Goal: Task Accomplishment & Management: Manage account settings

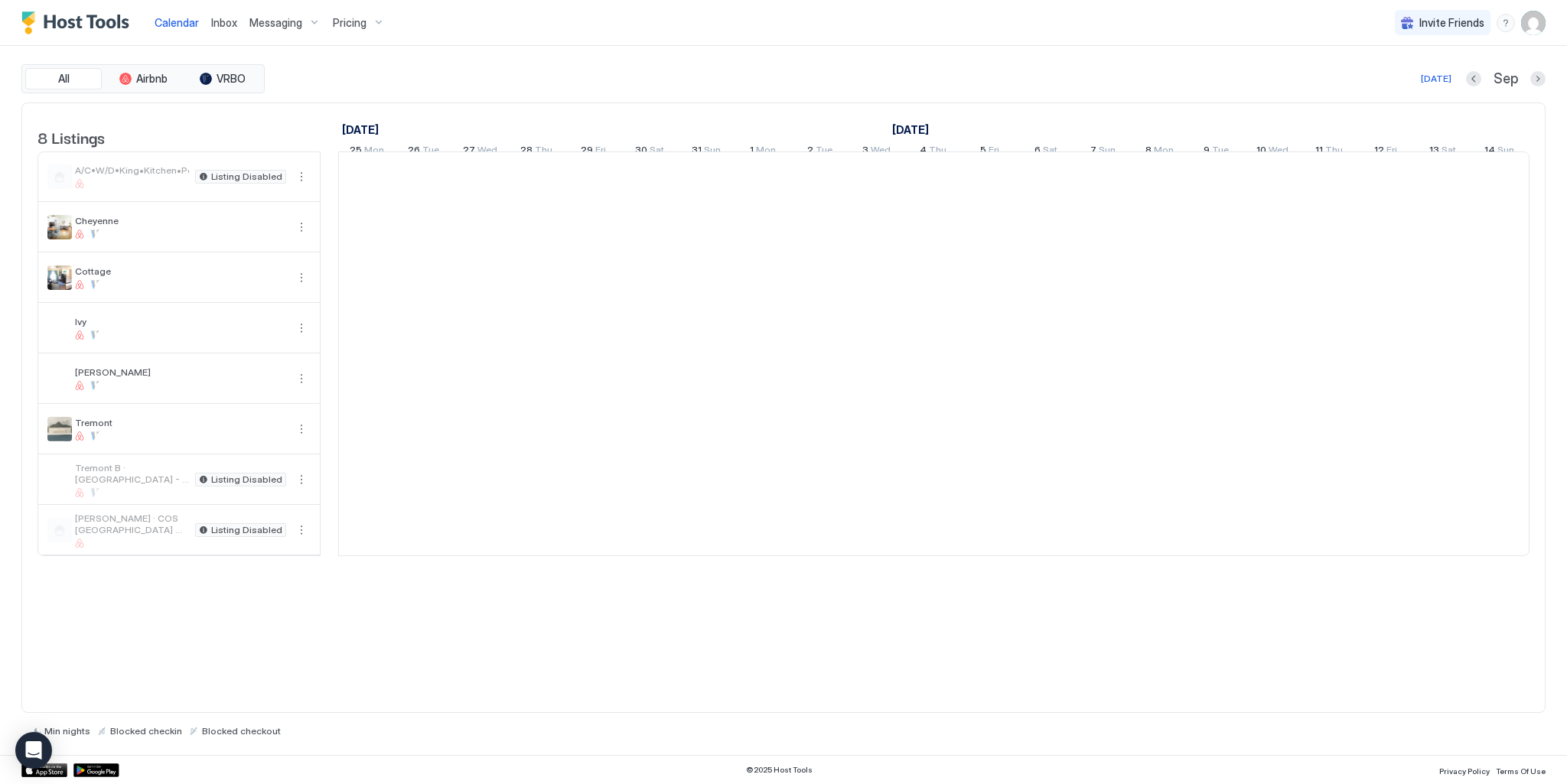
scroll to position [0, 850]
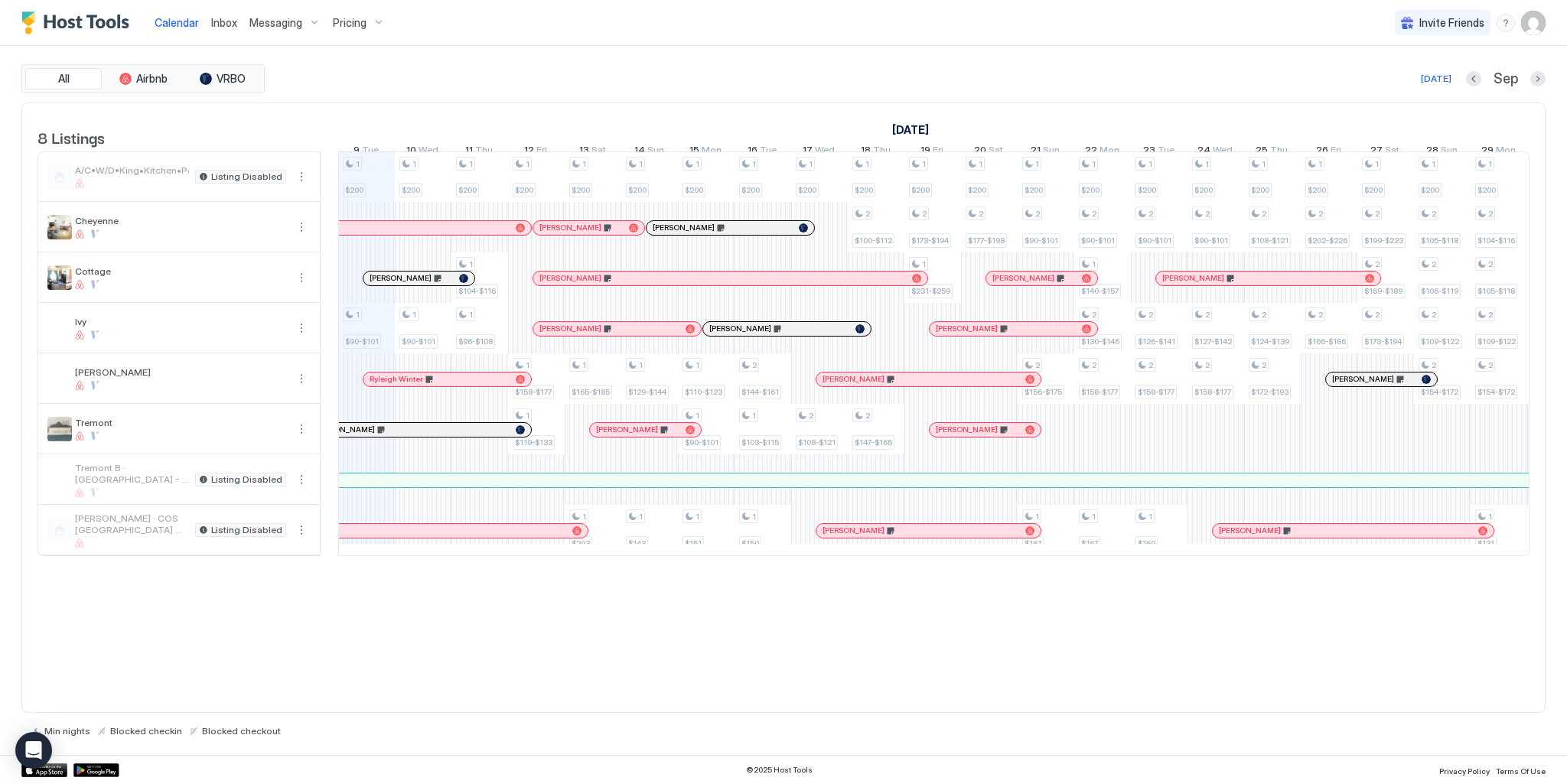
click at [347, 25] on span "Pricing" at bounding box center [349, 23] width 34 height 14
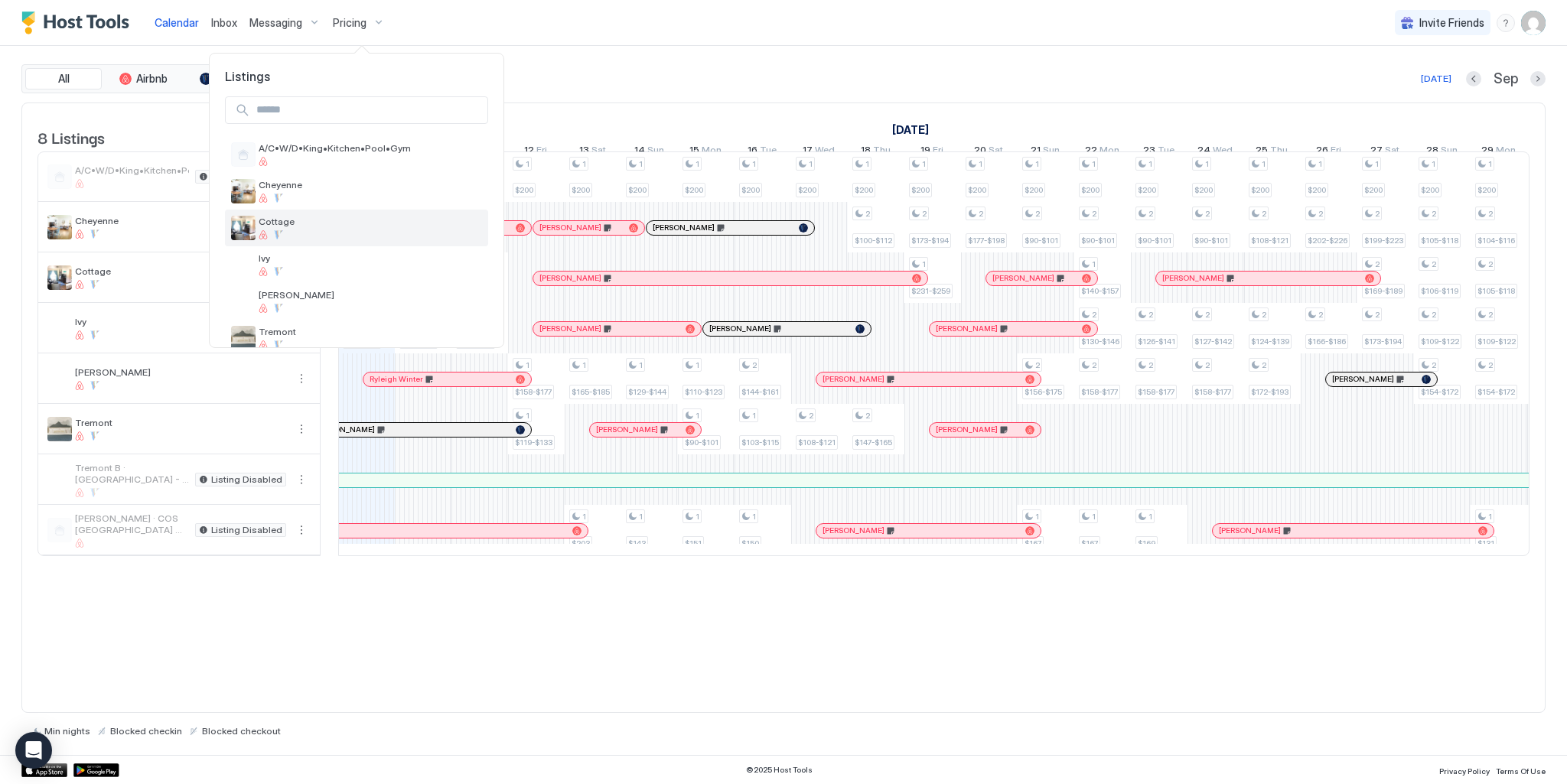
click at [259, 223] on span "Cottage" at bounding box center [370, 222] width 224 height 11
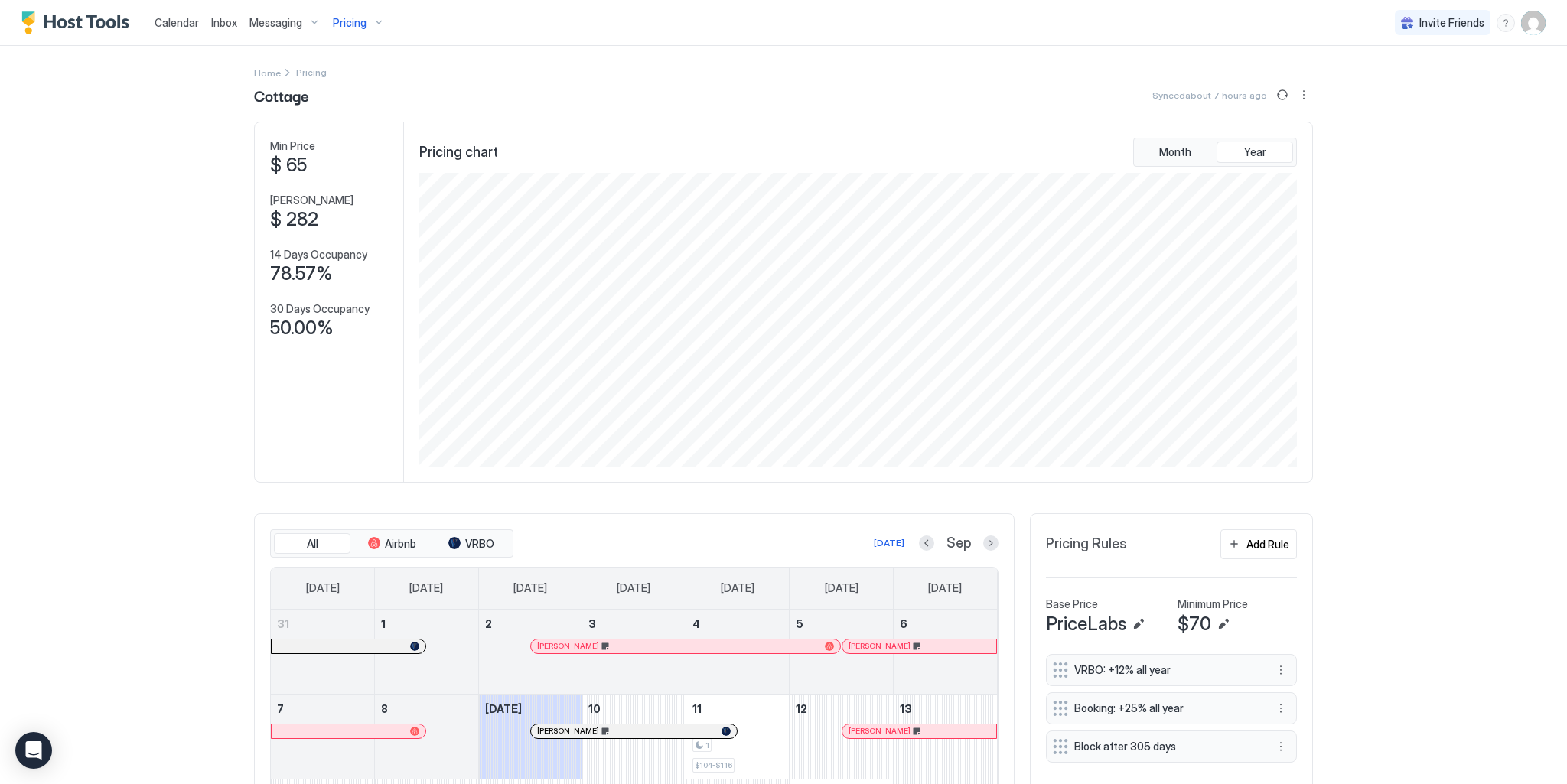
scroll to position [153, 0]
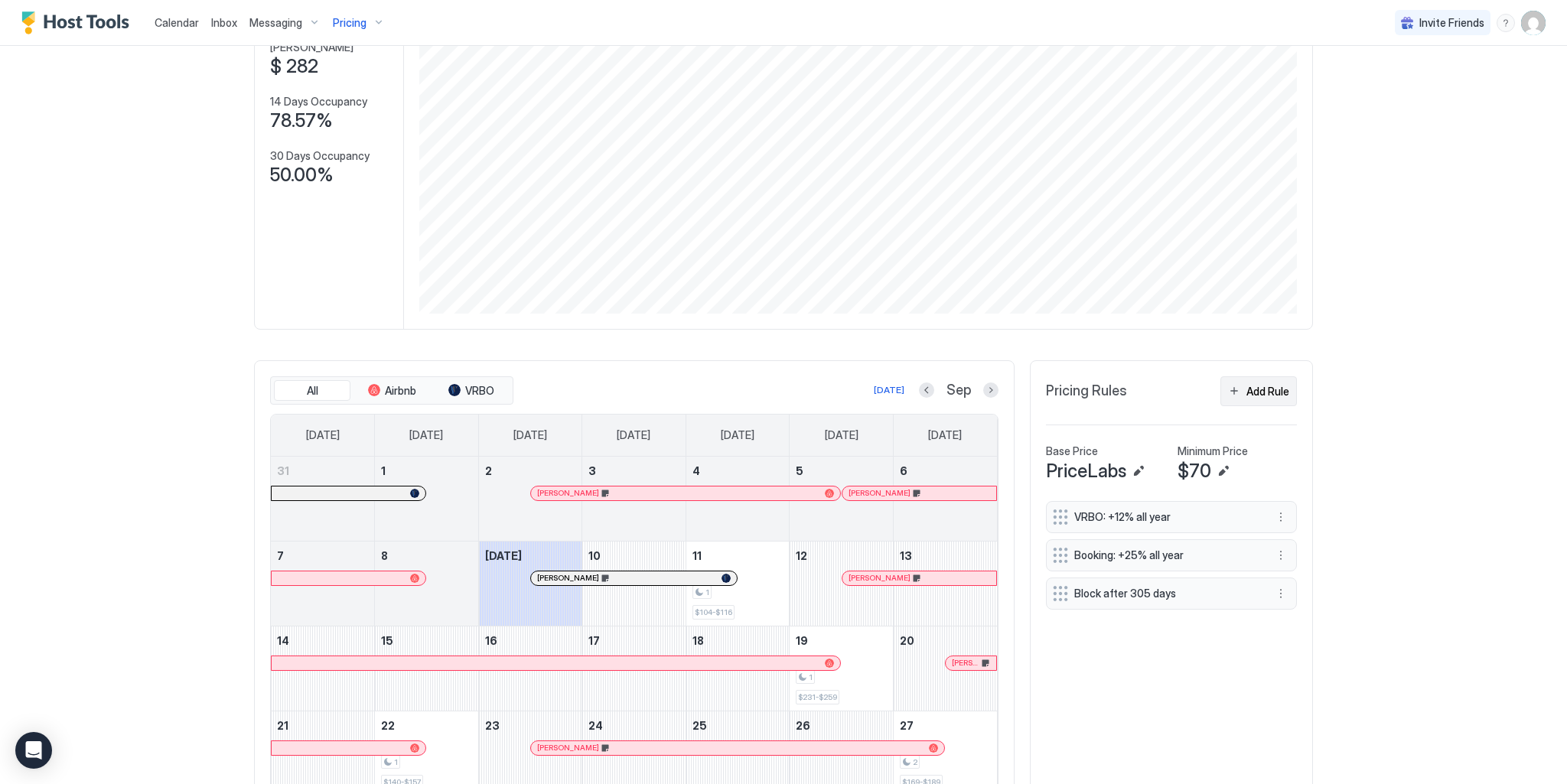
click at [1247, 391] on div "Add Rule" at bounding box center [1268, 391] width 43 height 16
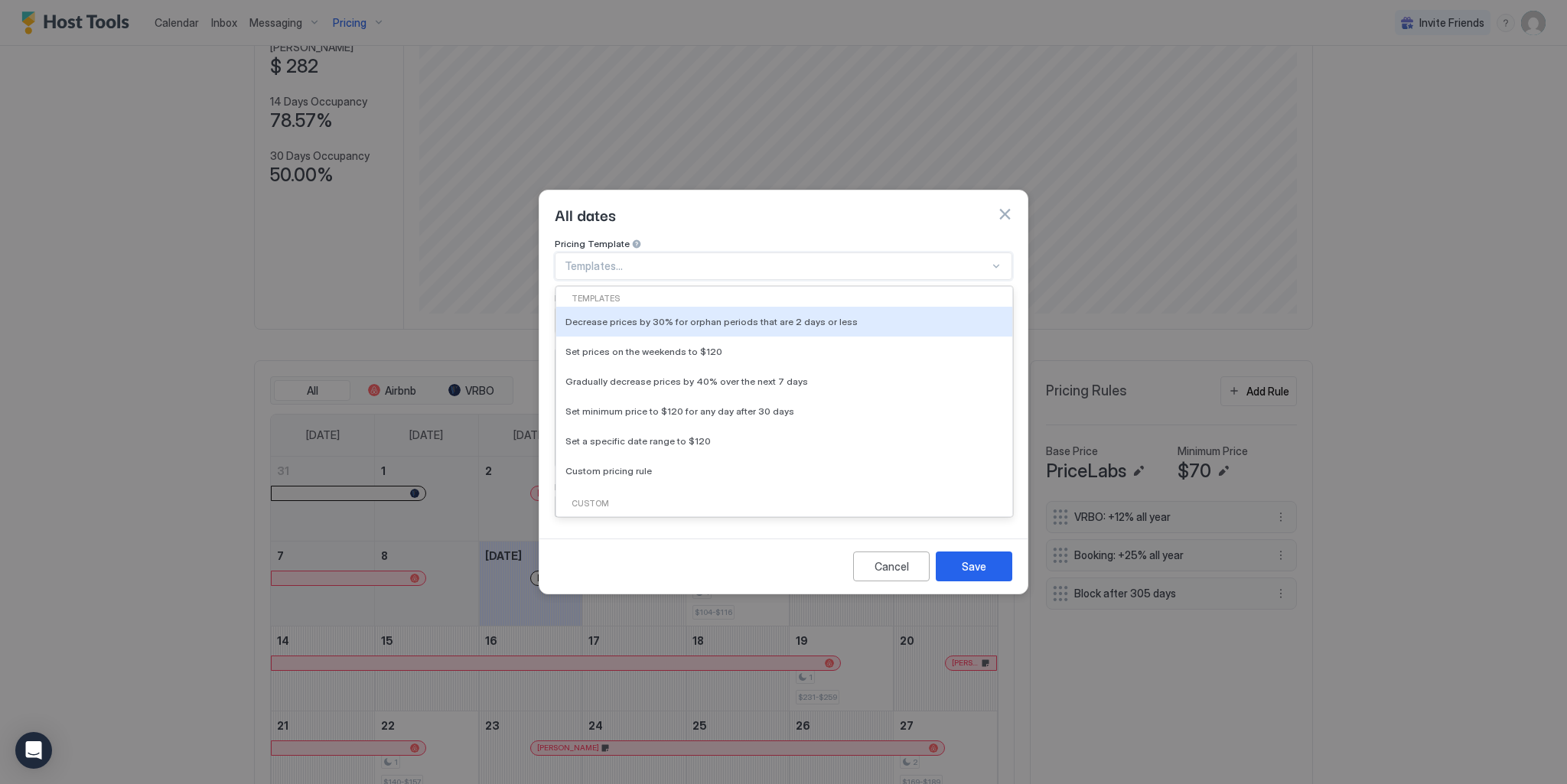
click at [614, 259] on div at bounding box center [777, 266] width 425 height 14
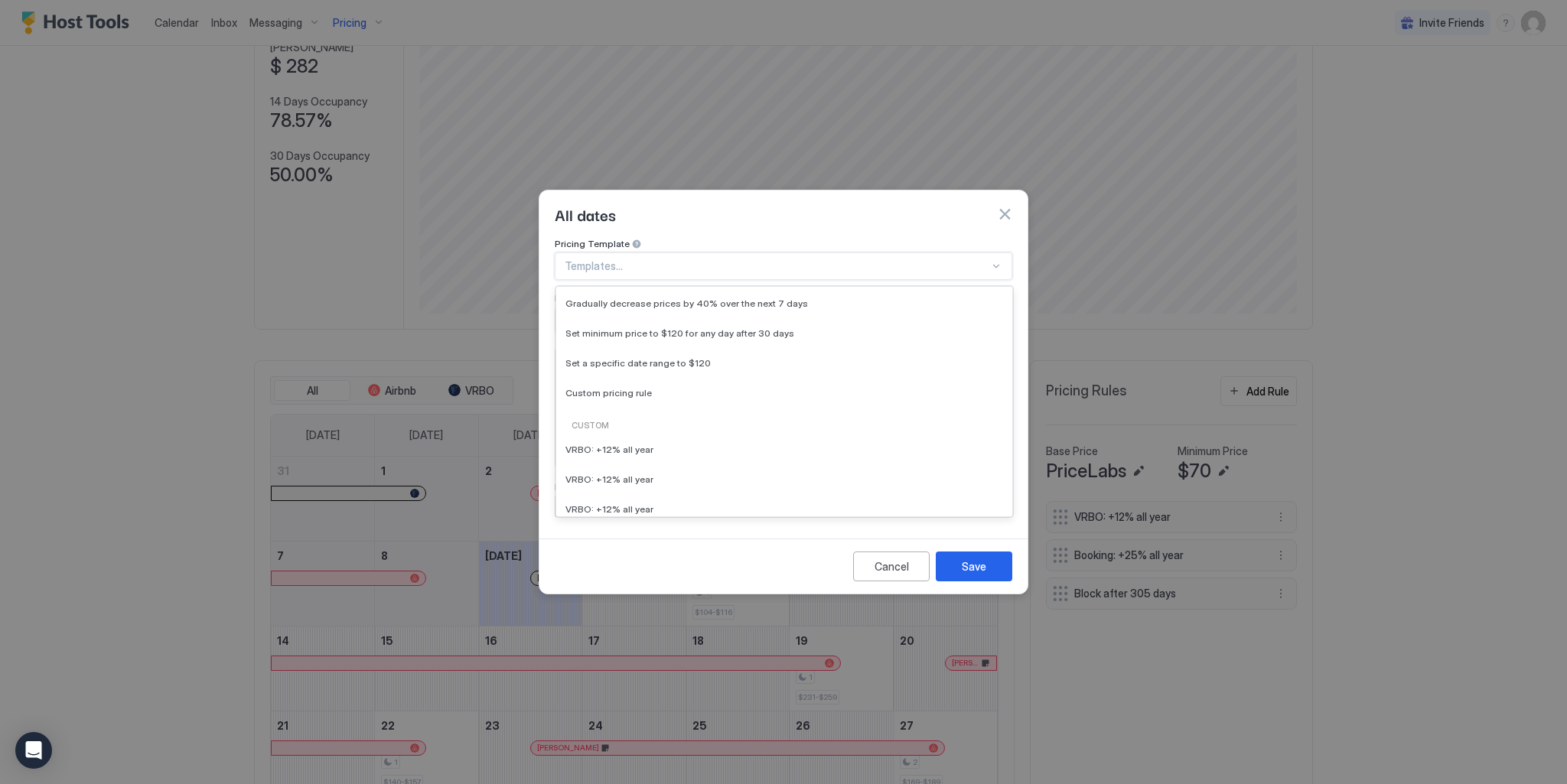
scroll to position [0, 0]
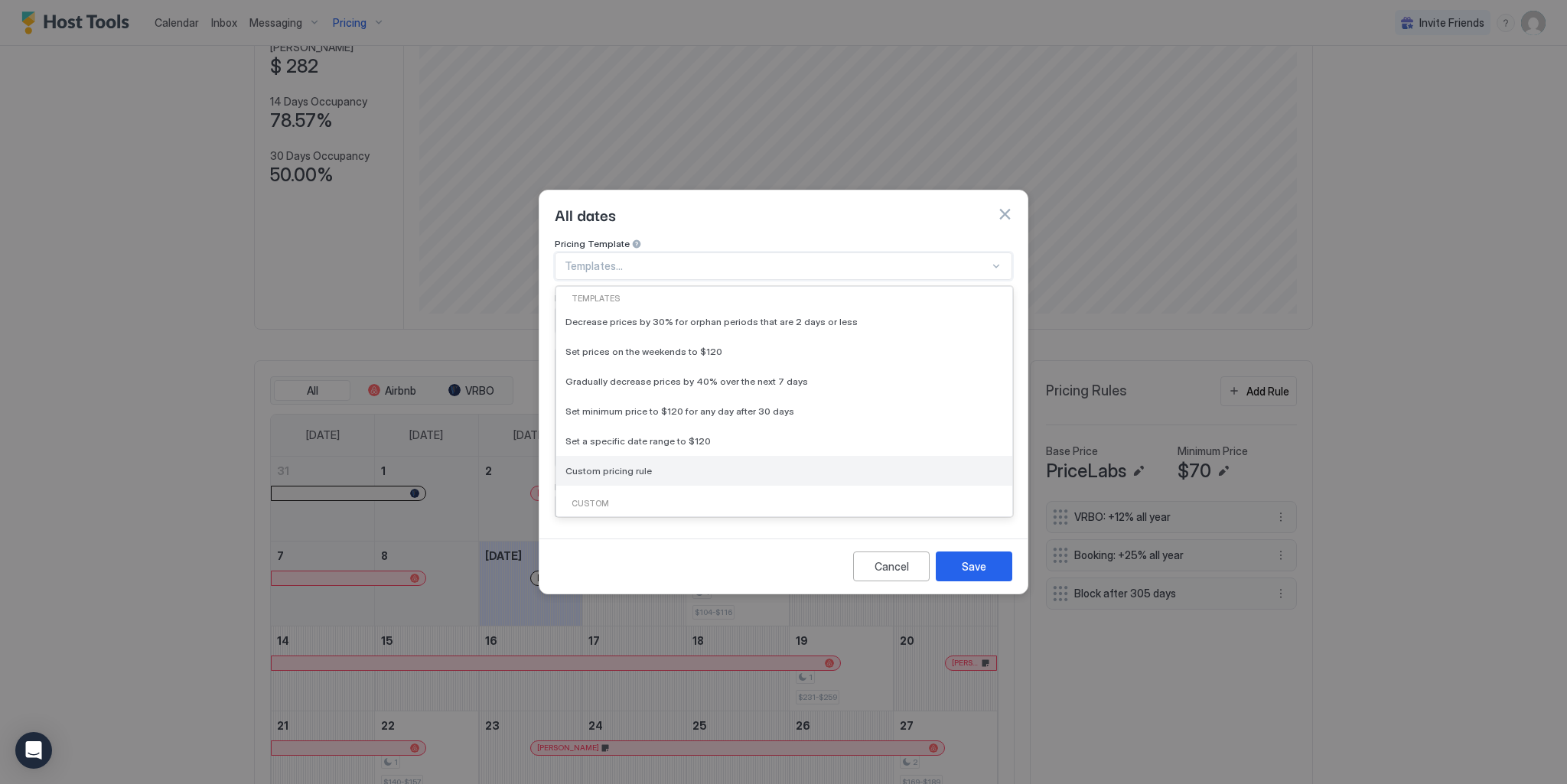
click at [620, 465] on span "Custom pricing rule" at bounding box center [609, 470] width 86 height 11
type input "***"
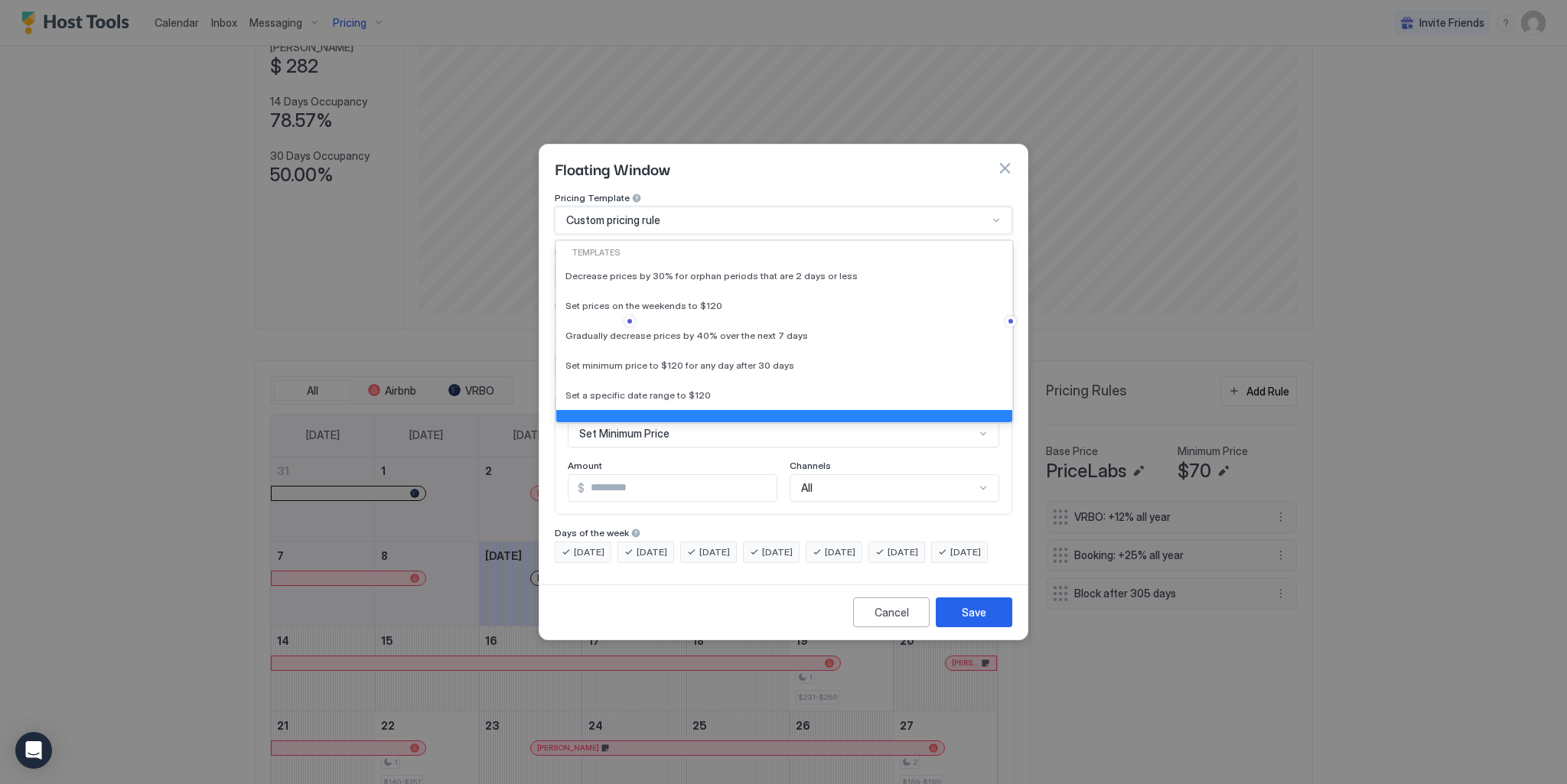
click at [647, 217] on div "Custom pricing rule" at bounding box center [784, 220] width 458 height 27
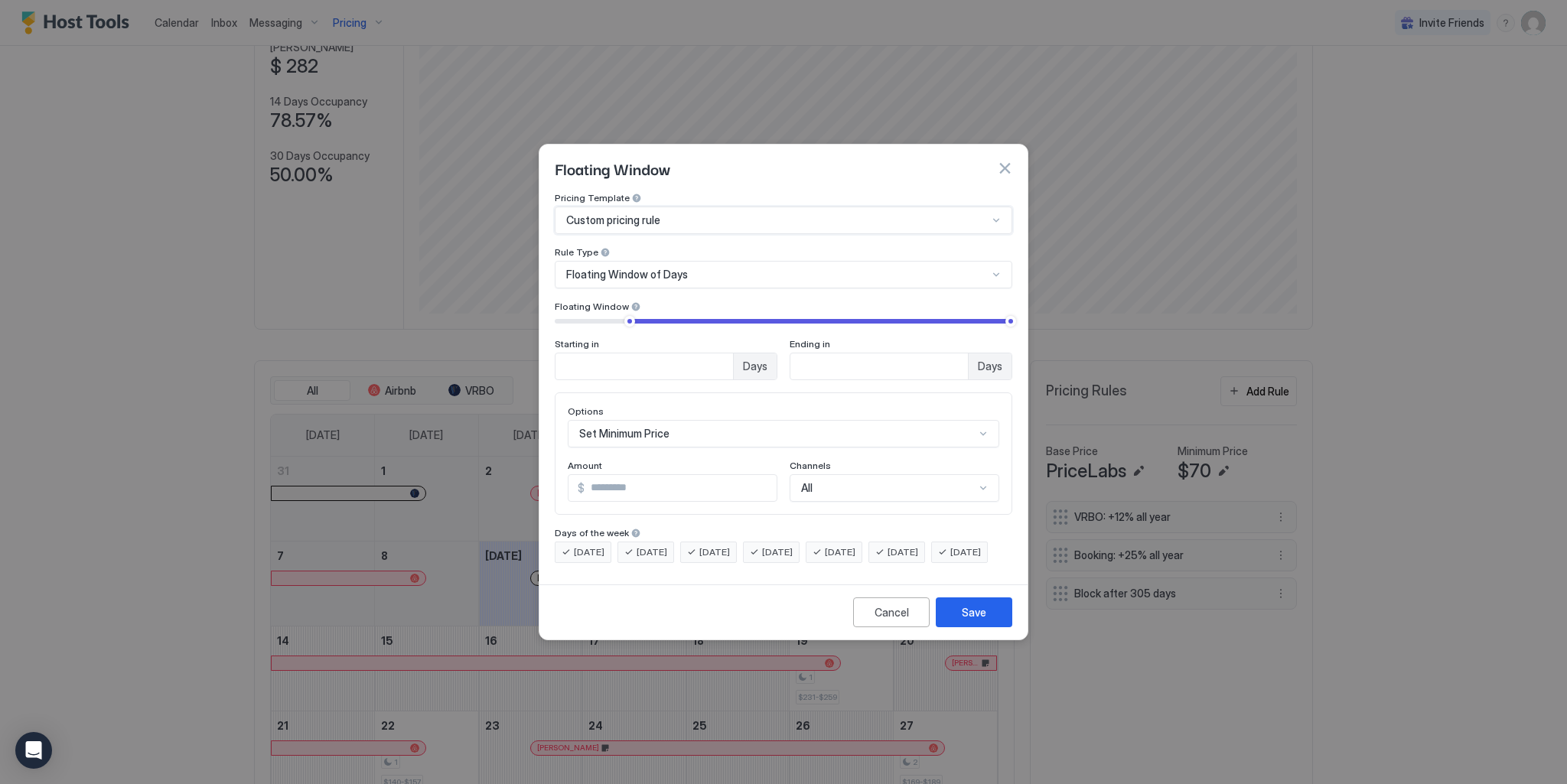
click at [646, 214] on div "Custom pricing rule" at bounding box center [784, 220] width 458 height 27
click at [673, 423] on div "Set Minimum Price" at bounding box center [783, 433] width 431 height 27
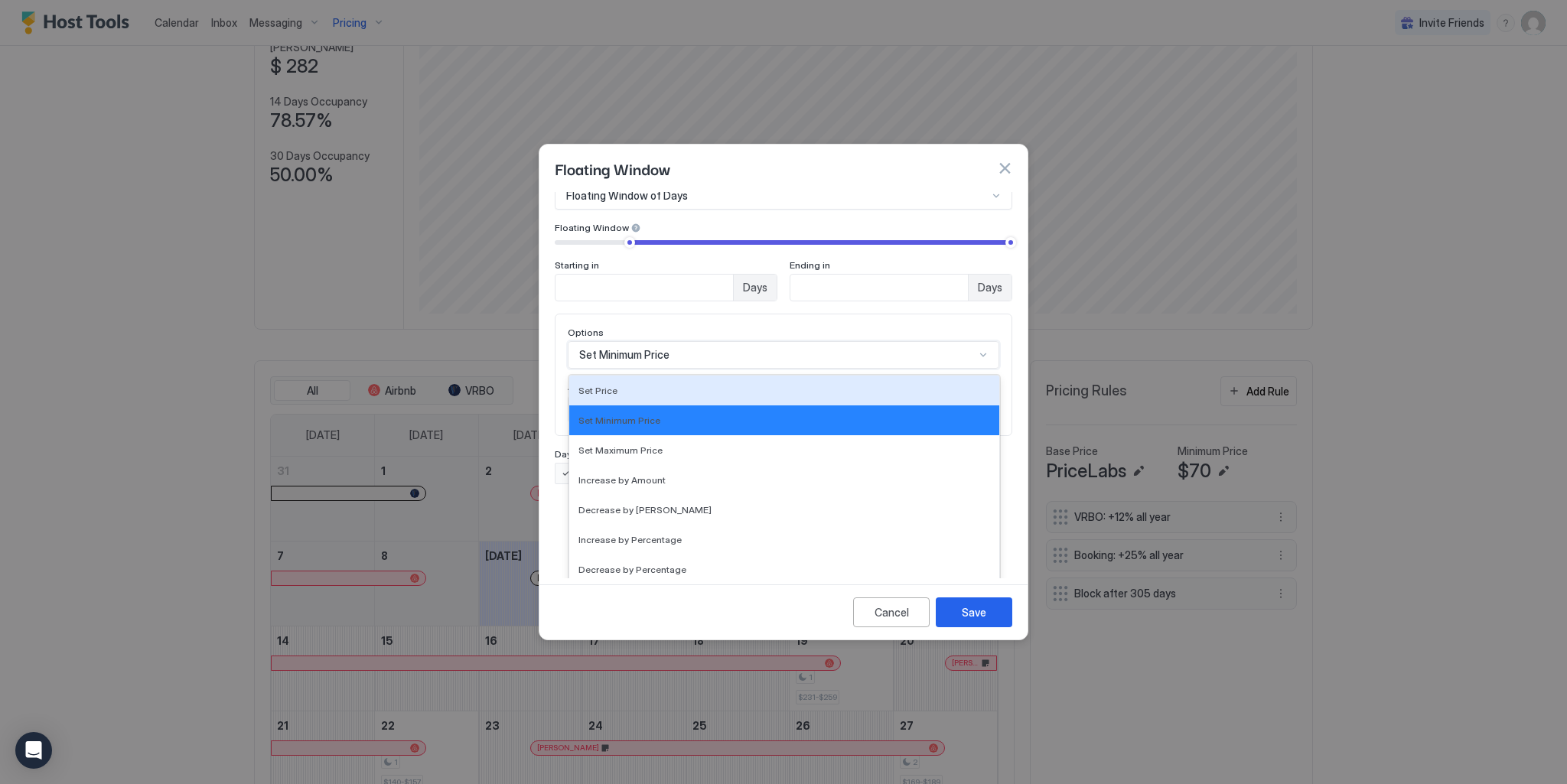
scroll to position [0, 0]
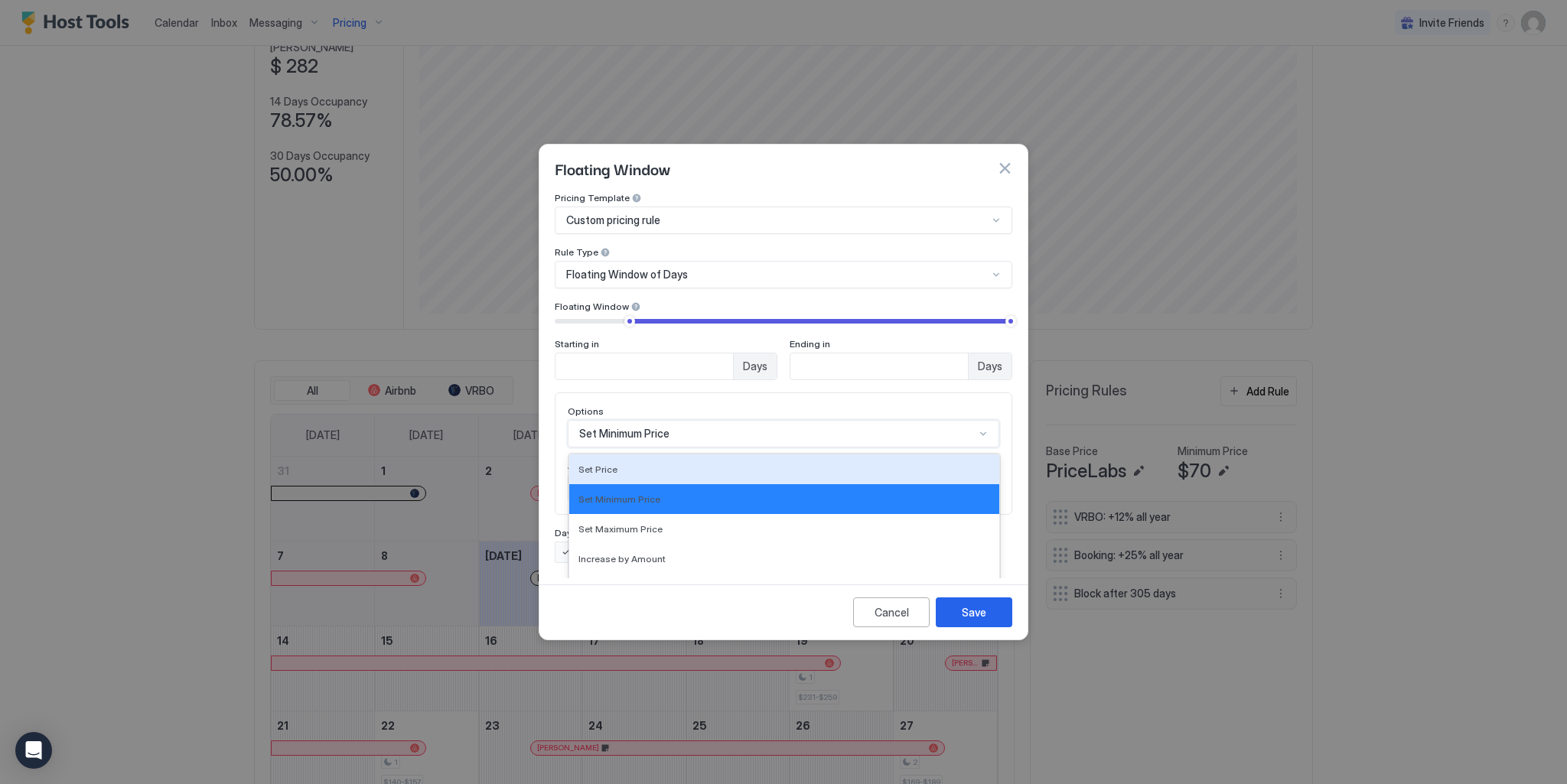
click at [704, 327] on div "Pricing Template Custom pricing rule Rule Type Floating Window of Days Floating…" at bounding box center [784, 377] width 458 height 371
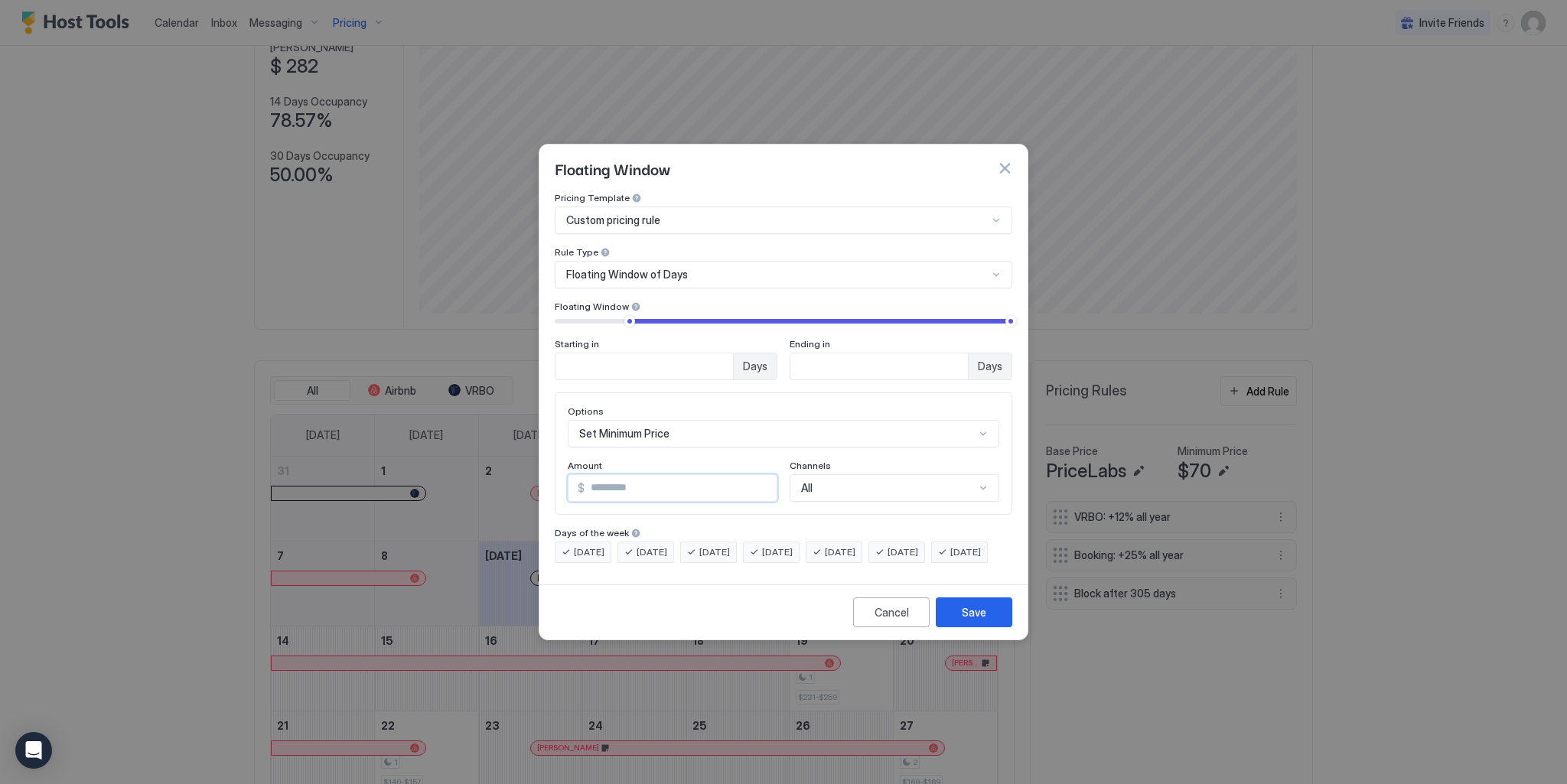
click at [680, 475] on input "***" at bounding box center [680, 488] width 192 height 26
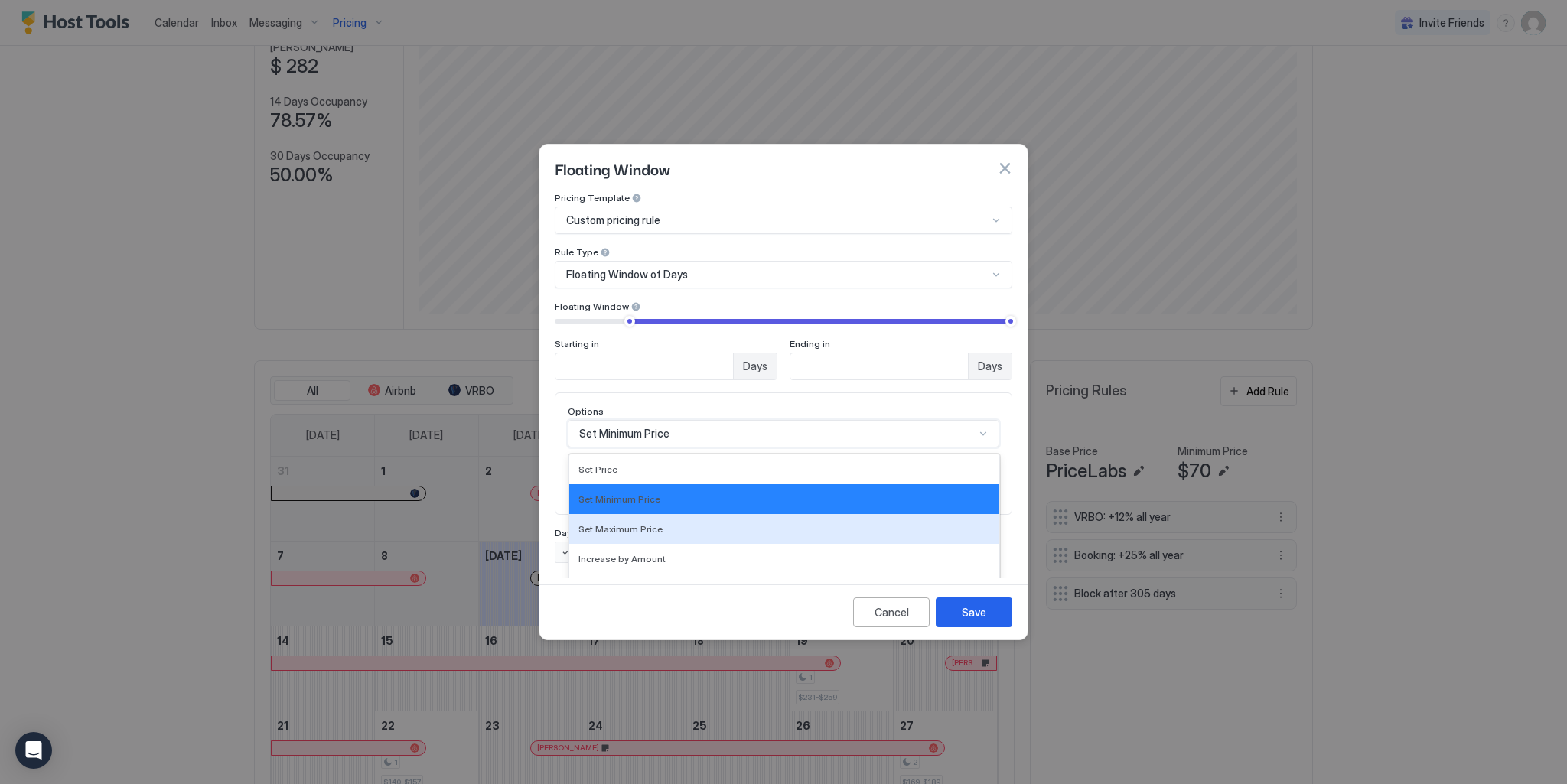
scroll to position [79, 0]
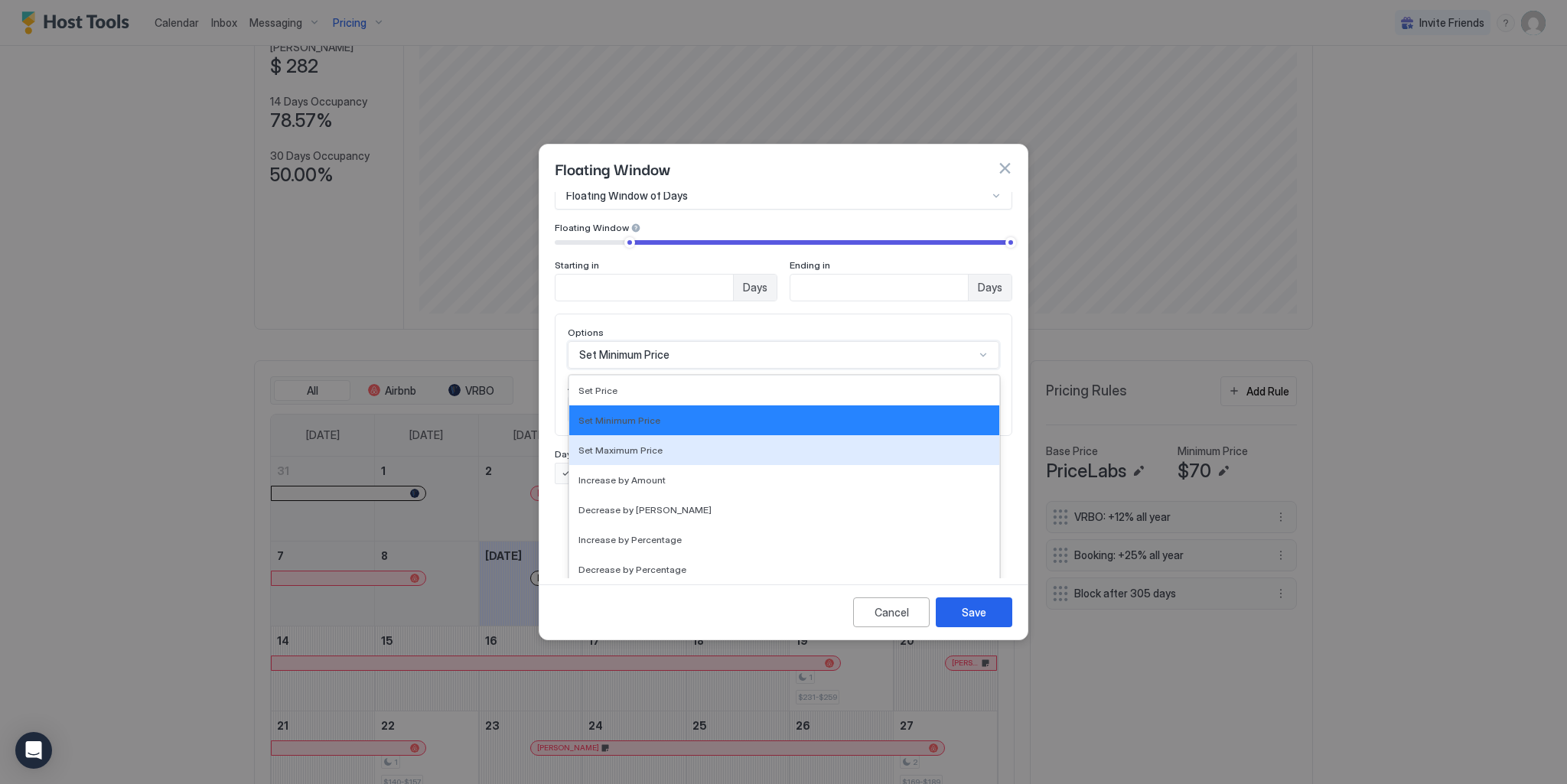
click at [662, 369] on div "17 results available. Use Up and Down to choose options, press Enter to select …" at bounding box center [783, 354] width 431 height 27
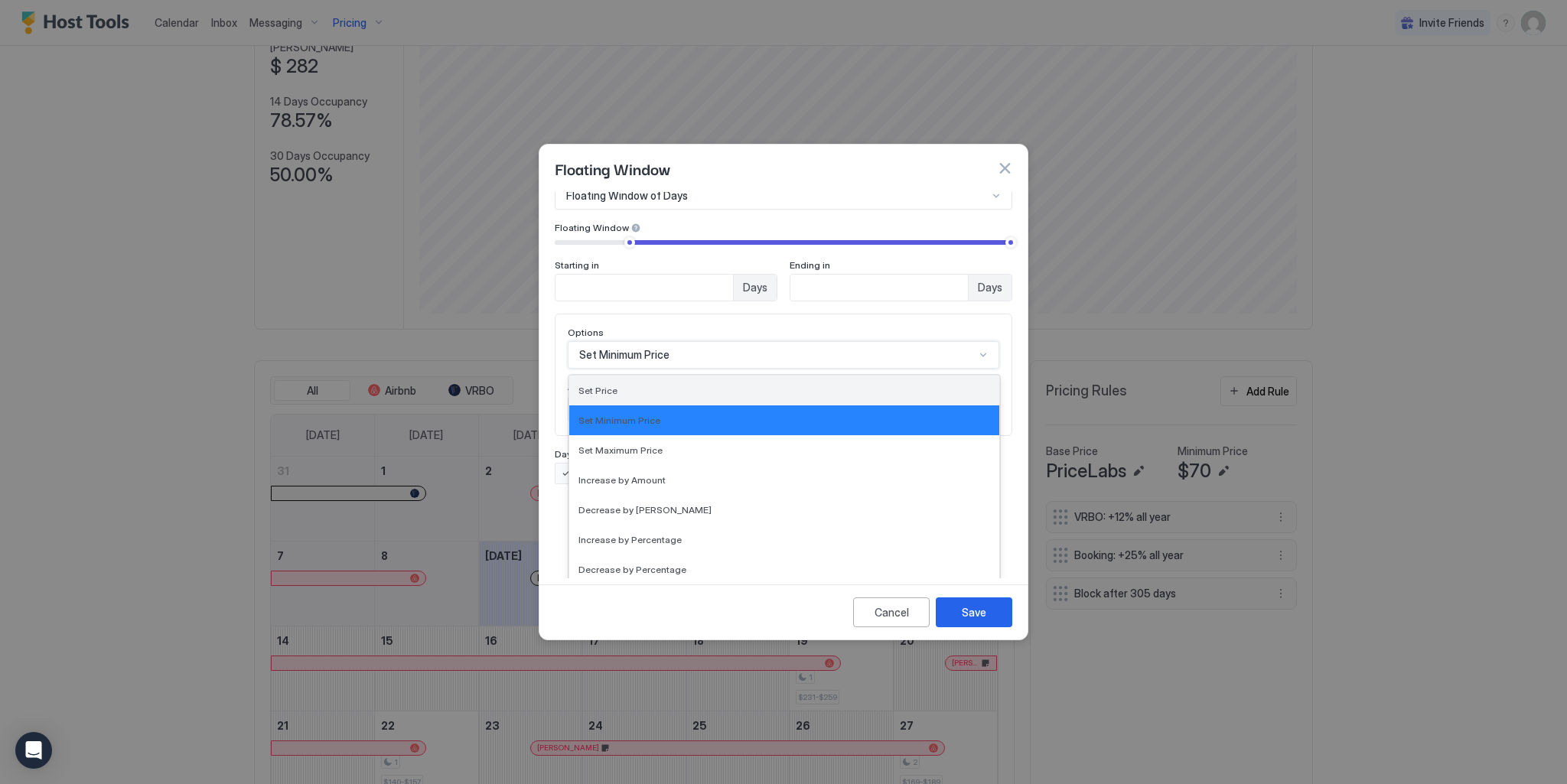
click at [652, 385] on div "Set Price" at bounding box center [784, 391] width 411 height 11
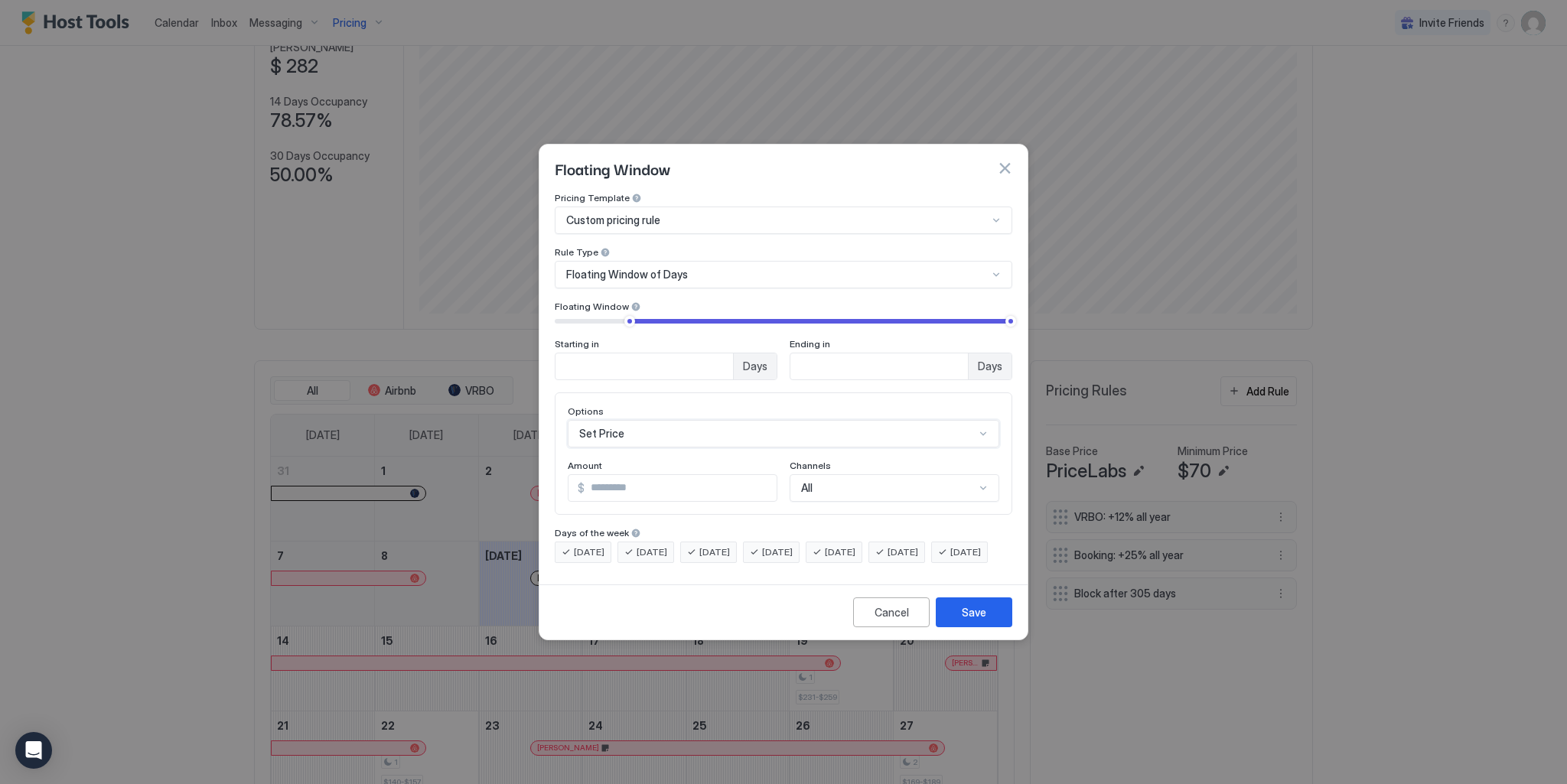
click at [612, 353] on input "**" at bounding box center [644, 366] width 178 height 26
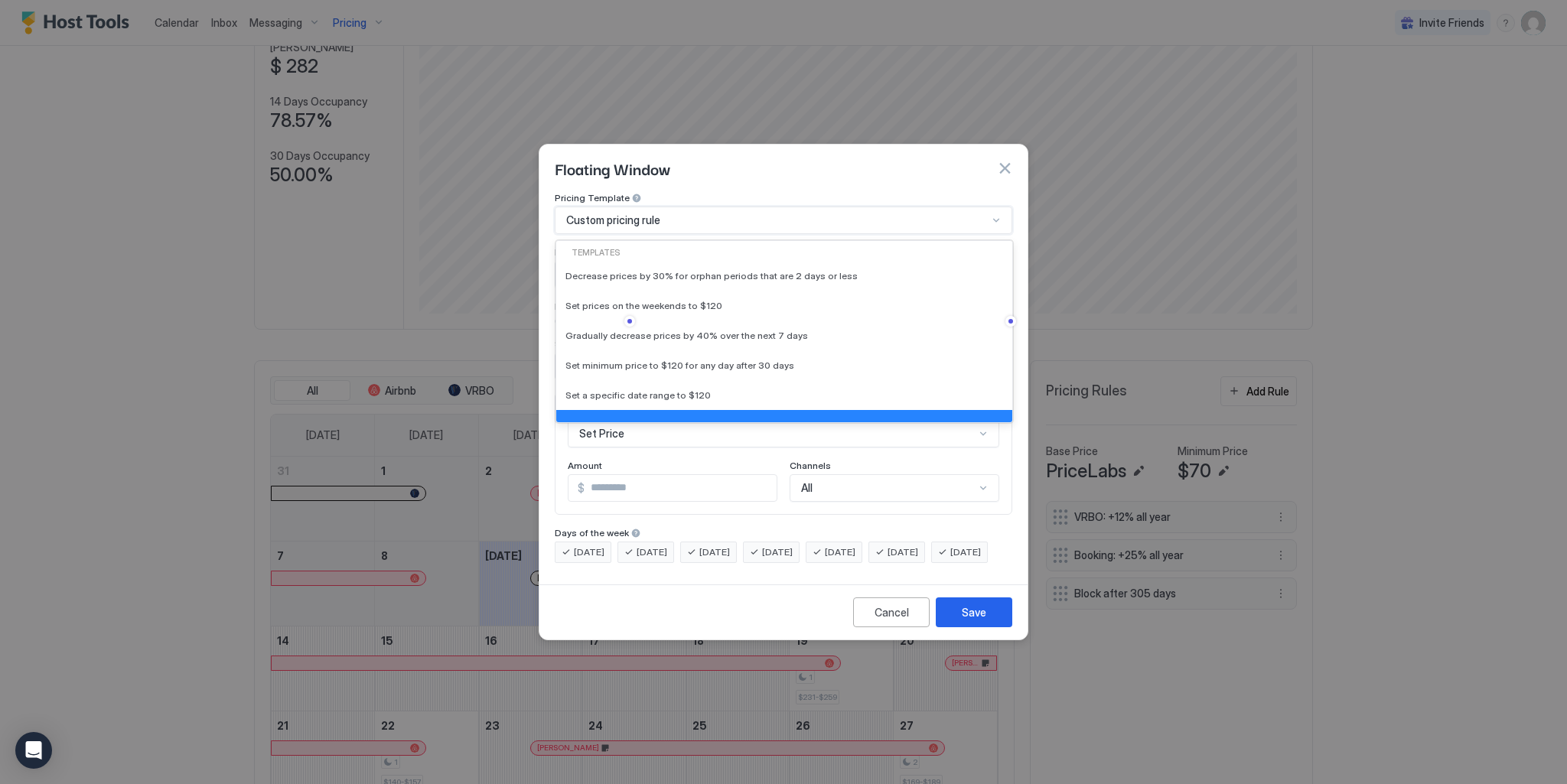
click at [638, 213] on span "Custom pricing rule" at bounding box center [613, 220] width 94 height 14
click at [712, 360] on span "Set minimum price to $120 for any day after 30 days" at bounding box center [680, 365] width 229 height 11
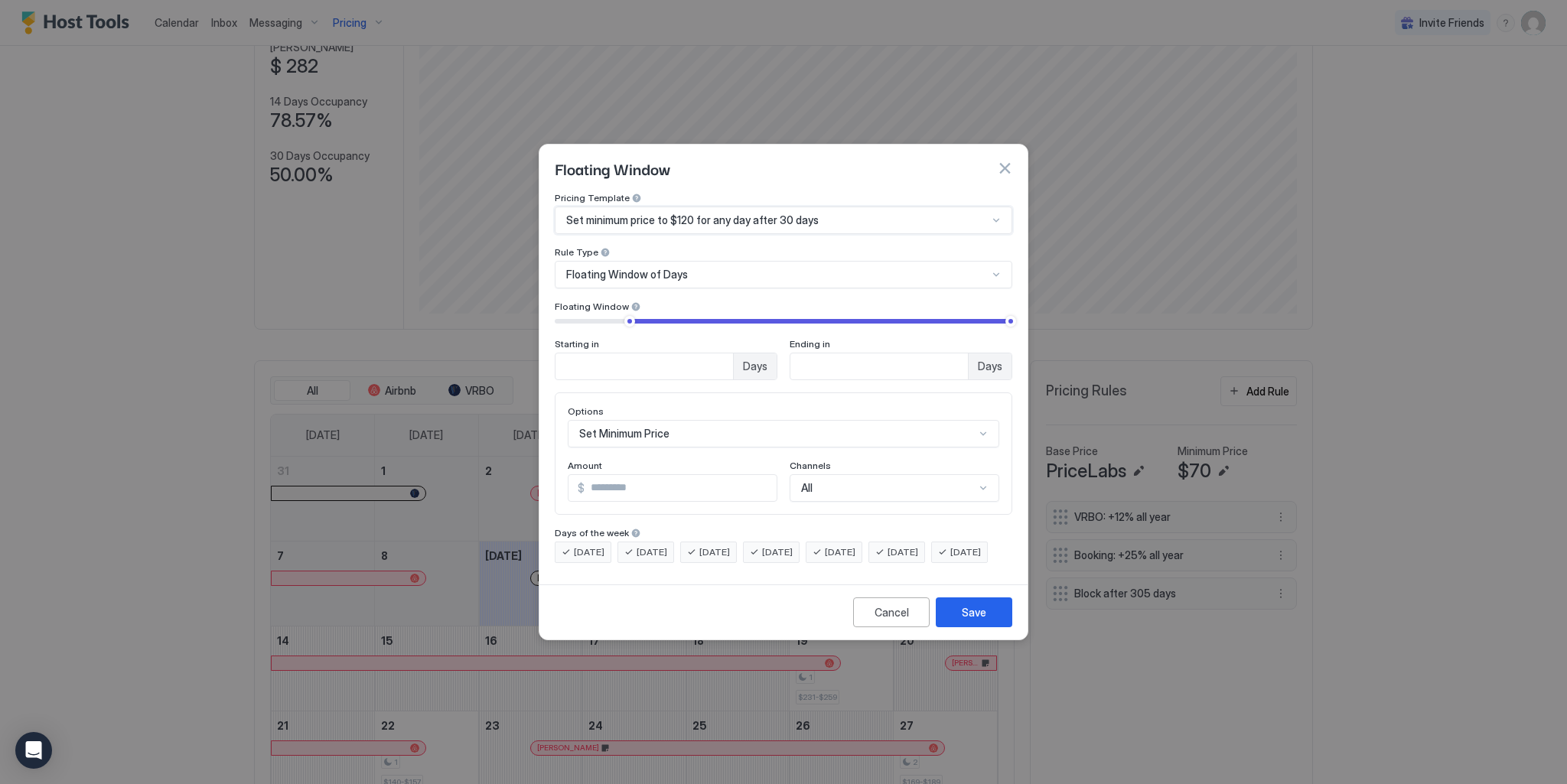
click at [840, 213] on div "Set minimum price to $120 for any day after 30 days" at bounding box center [777, 220] width 422 height 14
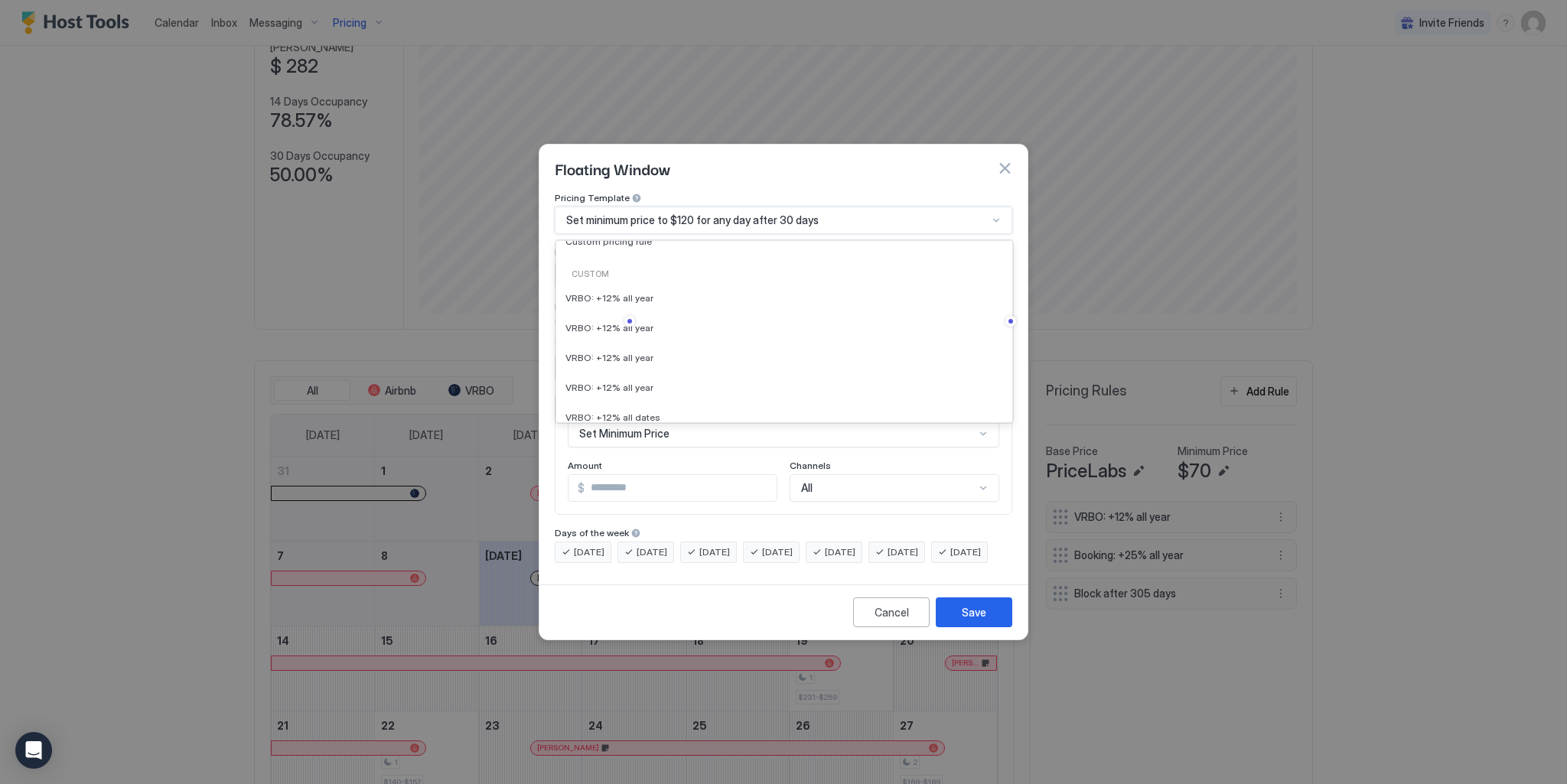
scroll to position [136, 0]
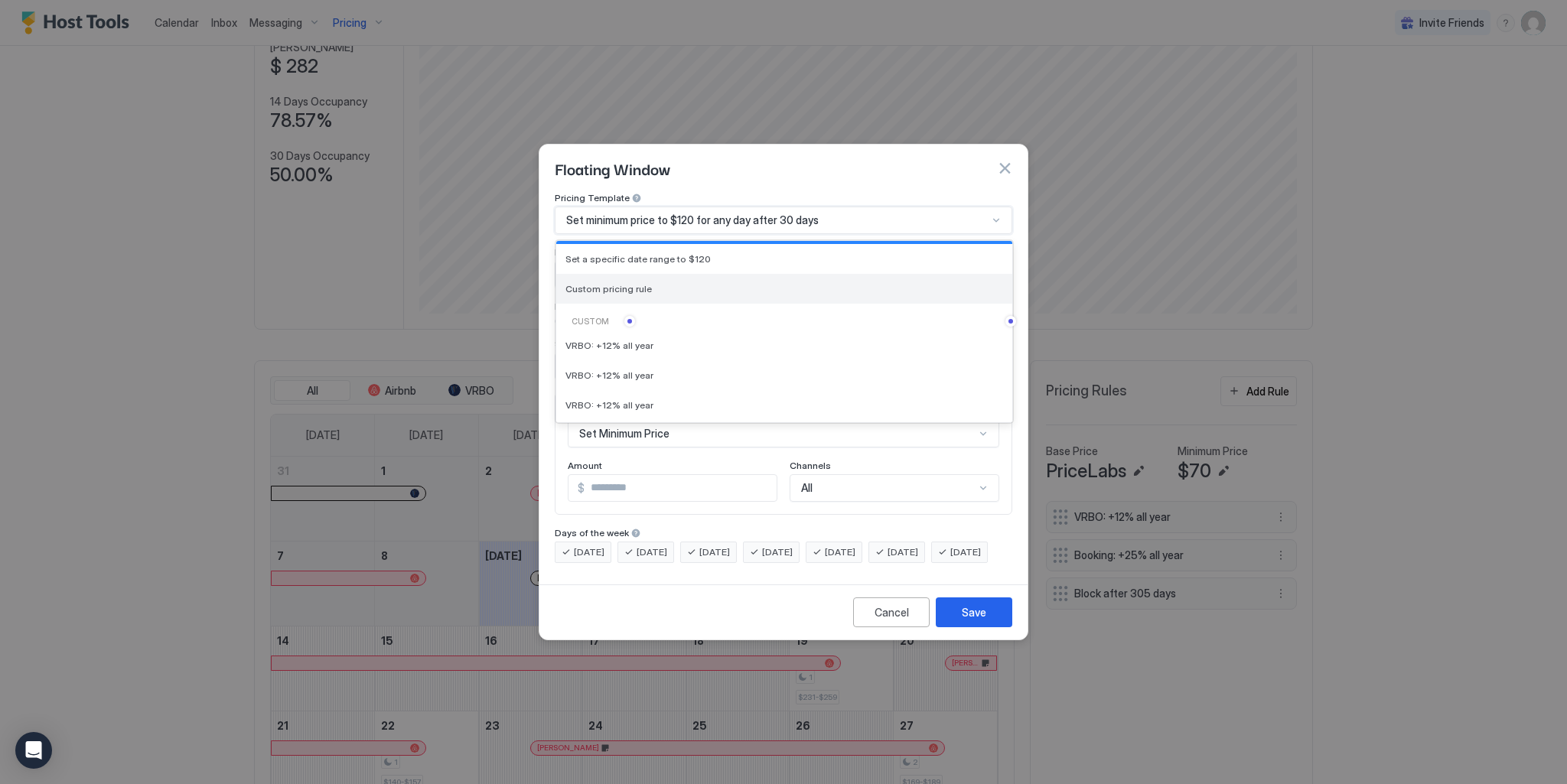
click at [611, 283] on span "Custom pricing rule" at bounding box center [609, 288] width 86 height 11
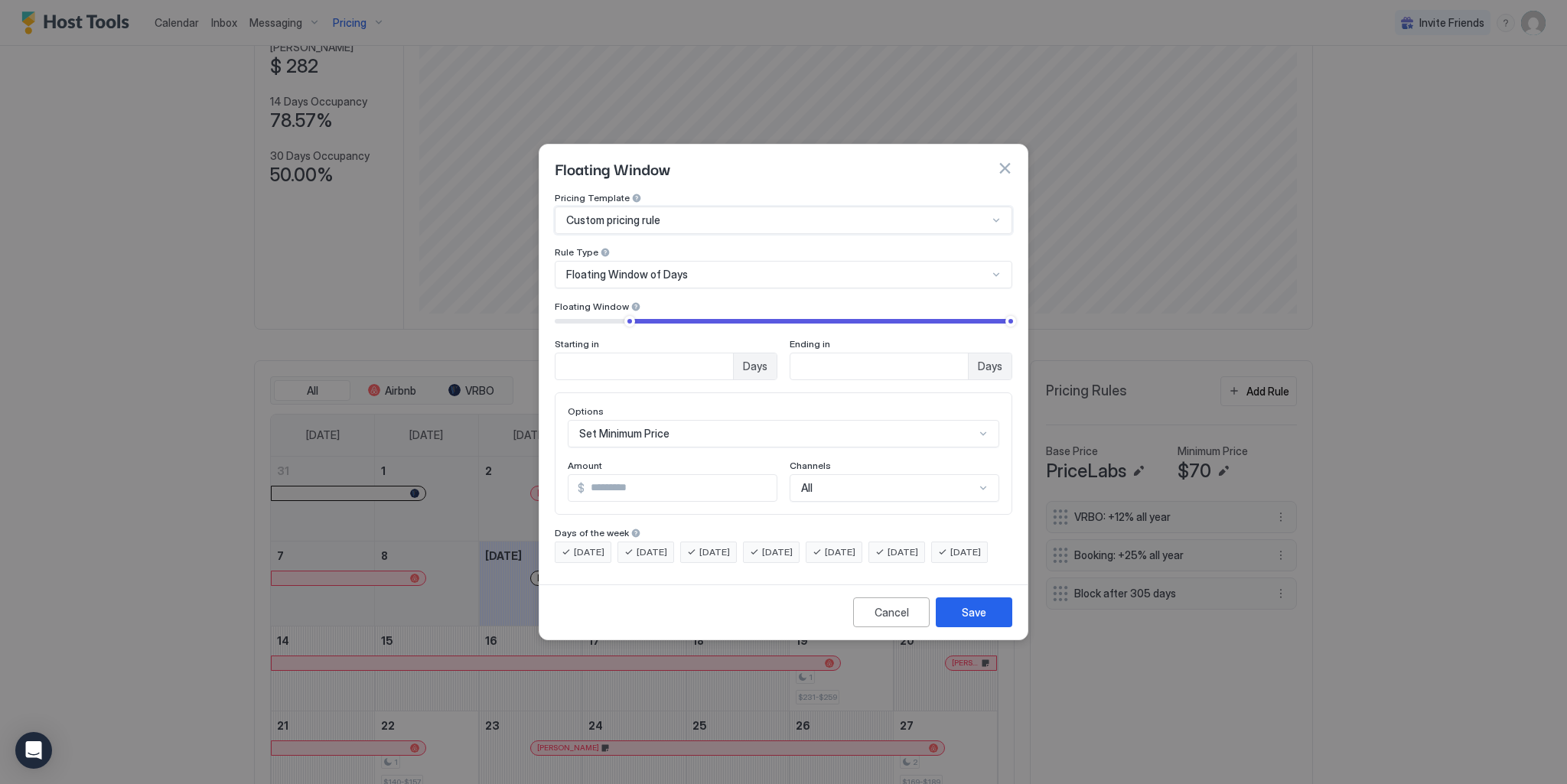
click at [723, 268] on div "Floating Window of Days" at bounding box center [777, 274] width 422 height 14
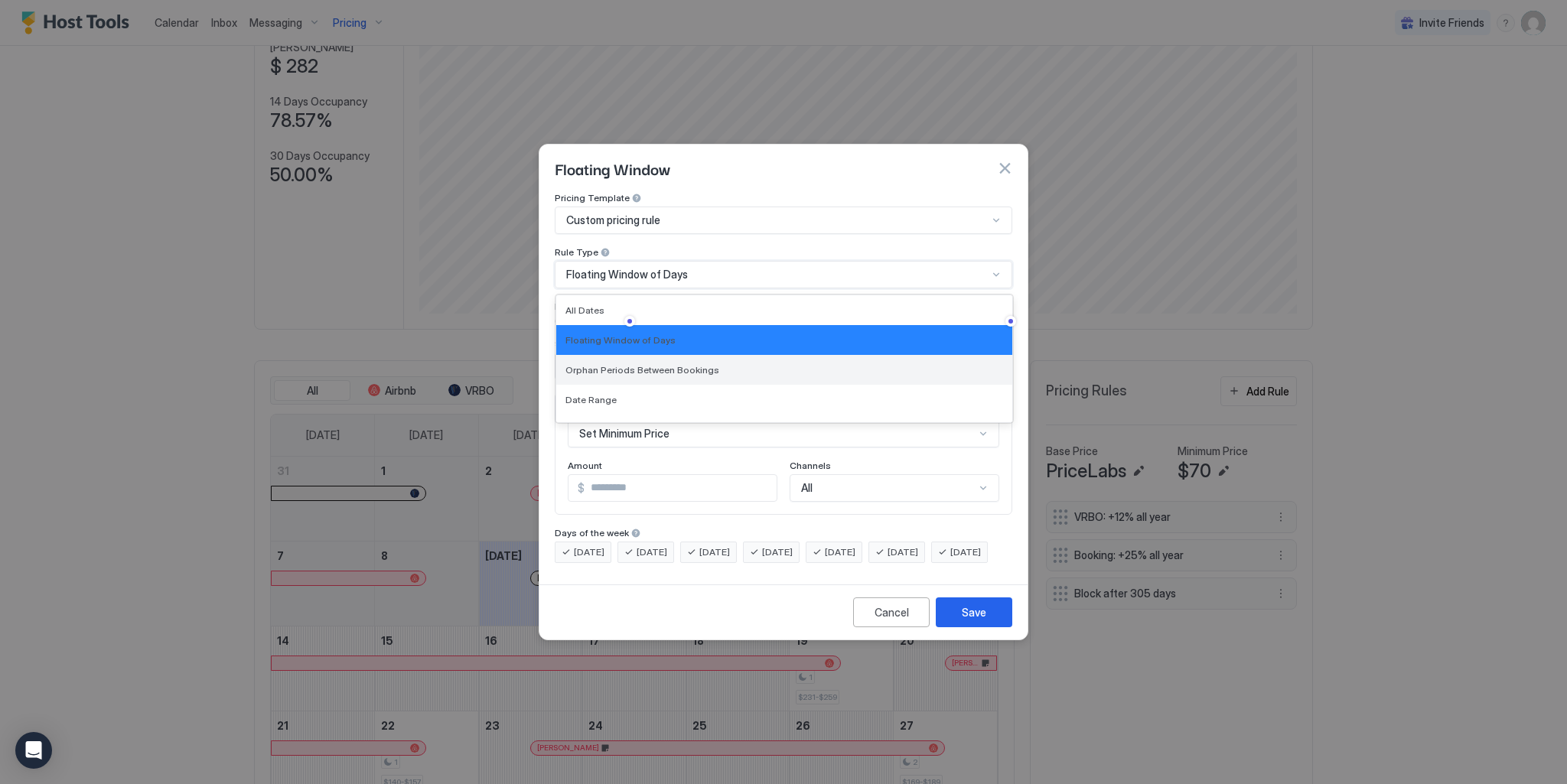
scroll to position [82, 0]
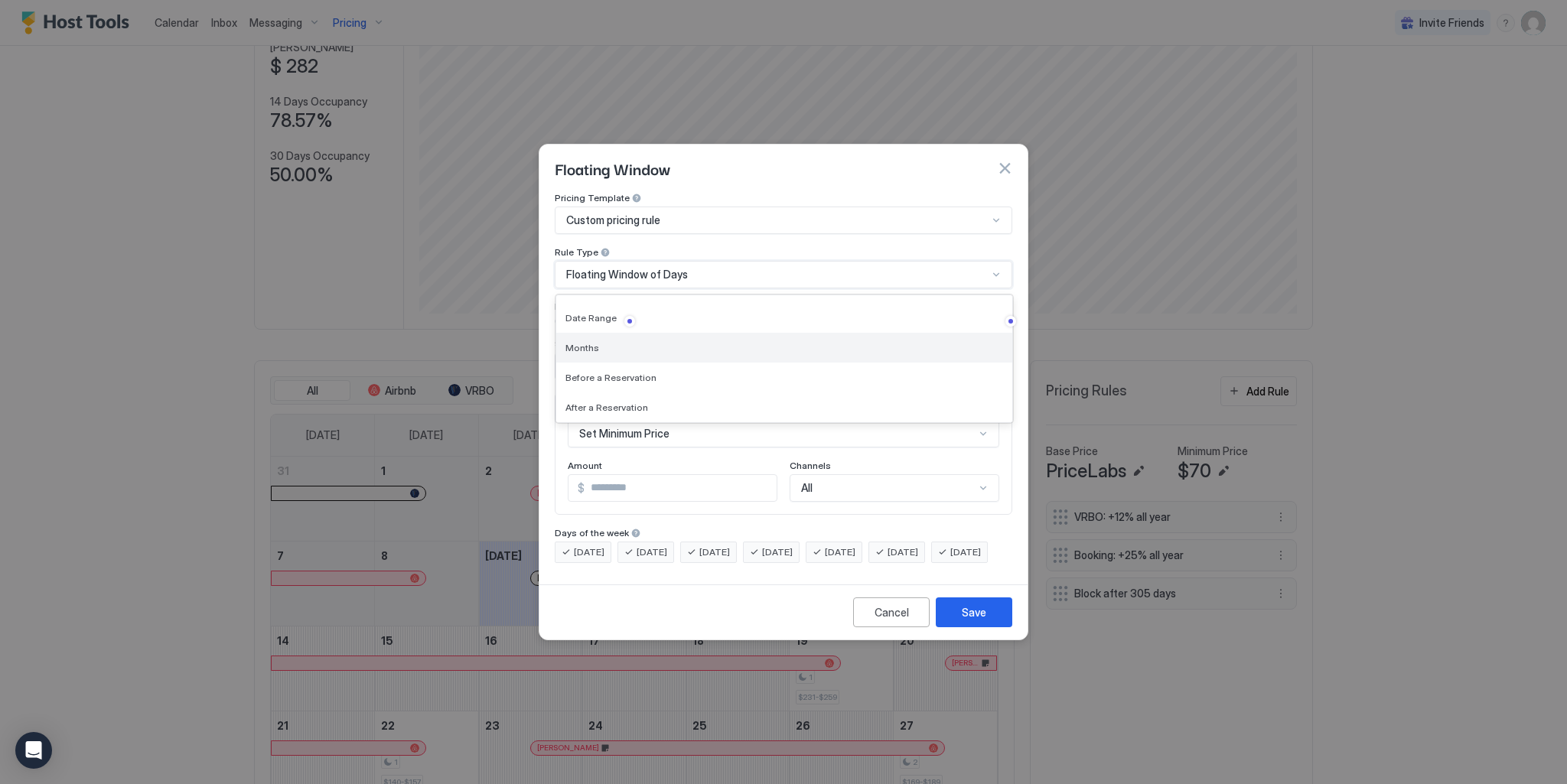
click at [600, 342] on div "Months" at bounding box center [784, 347] width 438 height 11
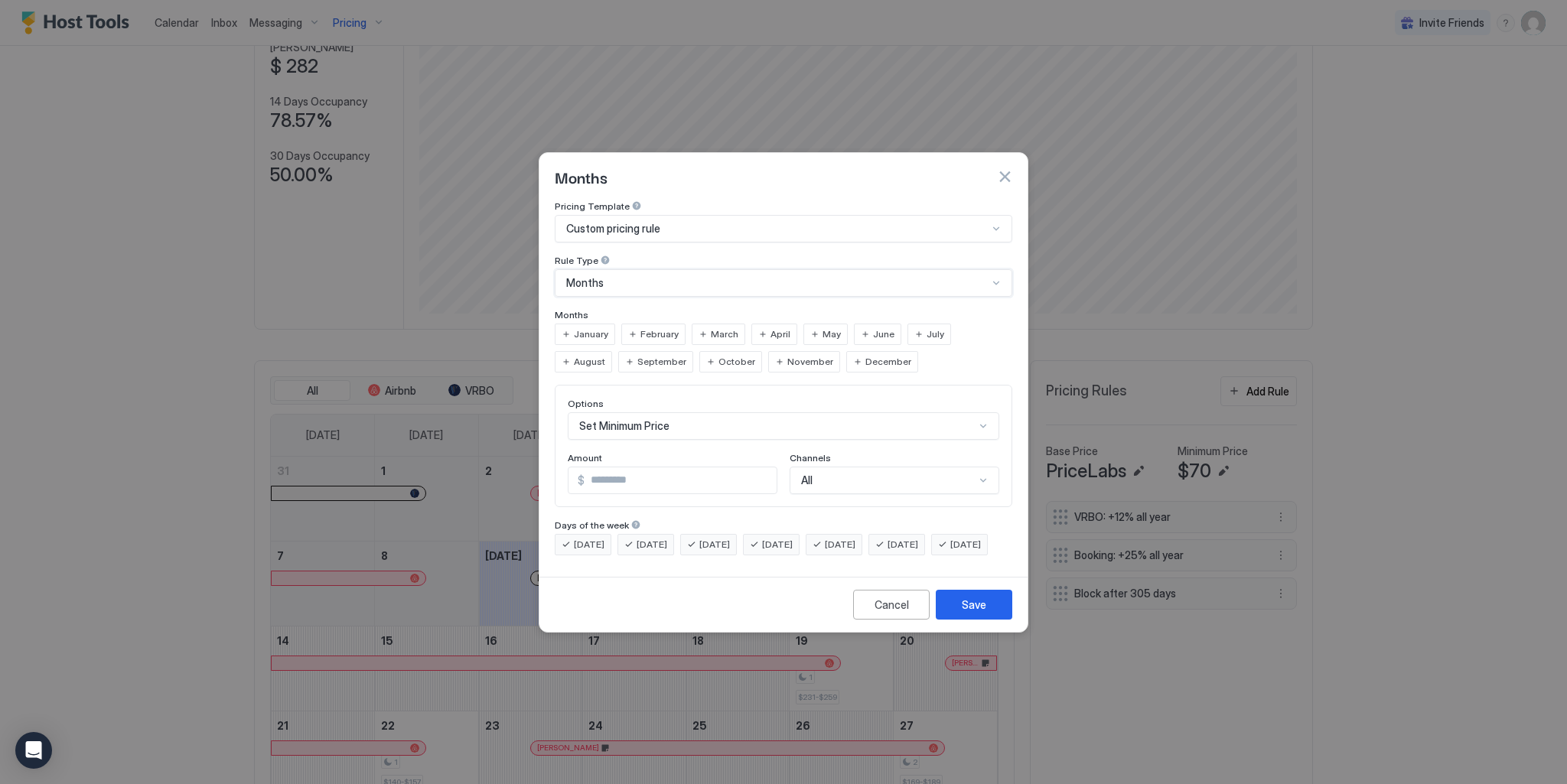
click at [567, 324] on div "January" at bounding box center [585, 334] width 60 height 22
click at [638, 324] on div "February" at bounding box center [653, 334] width 64 height 22
click at [711, 328] on span "March" at bounding box center [724, 334] width 27 height 14
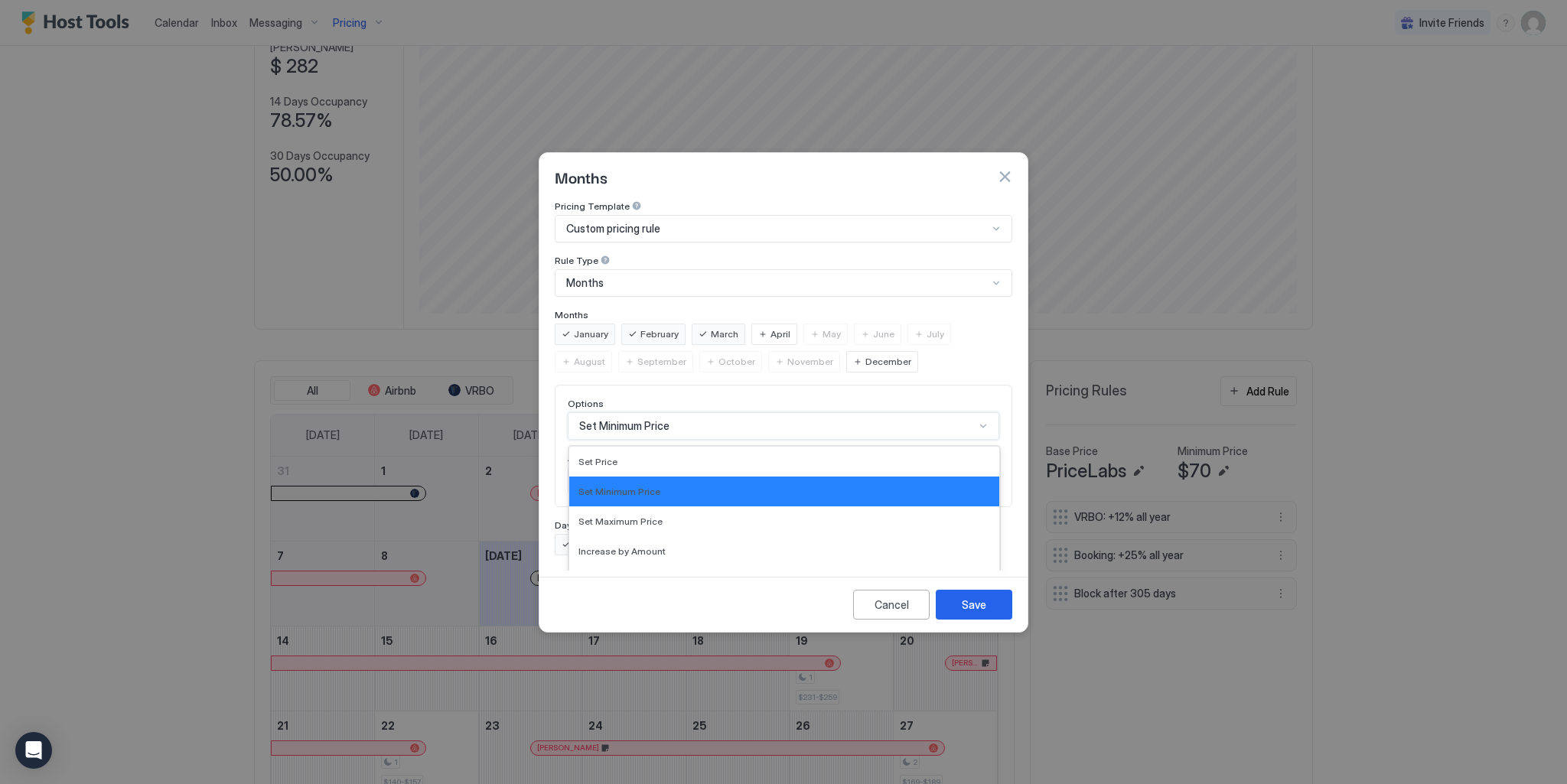
scroll to position [79, 0]
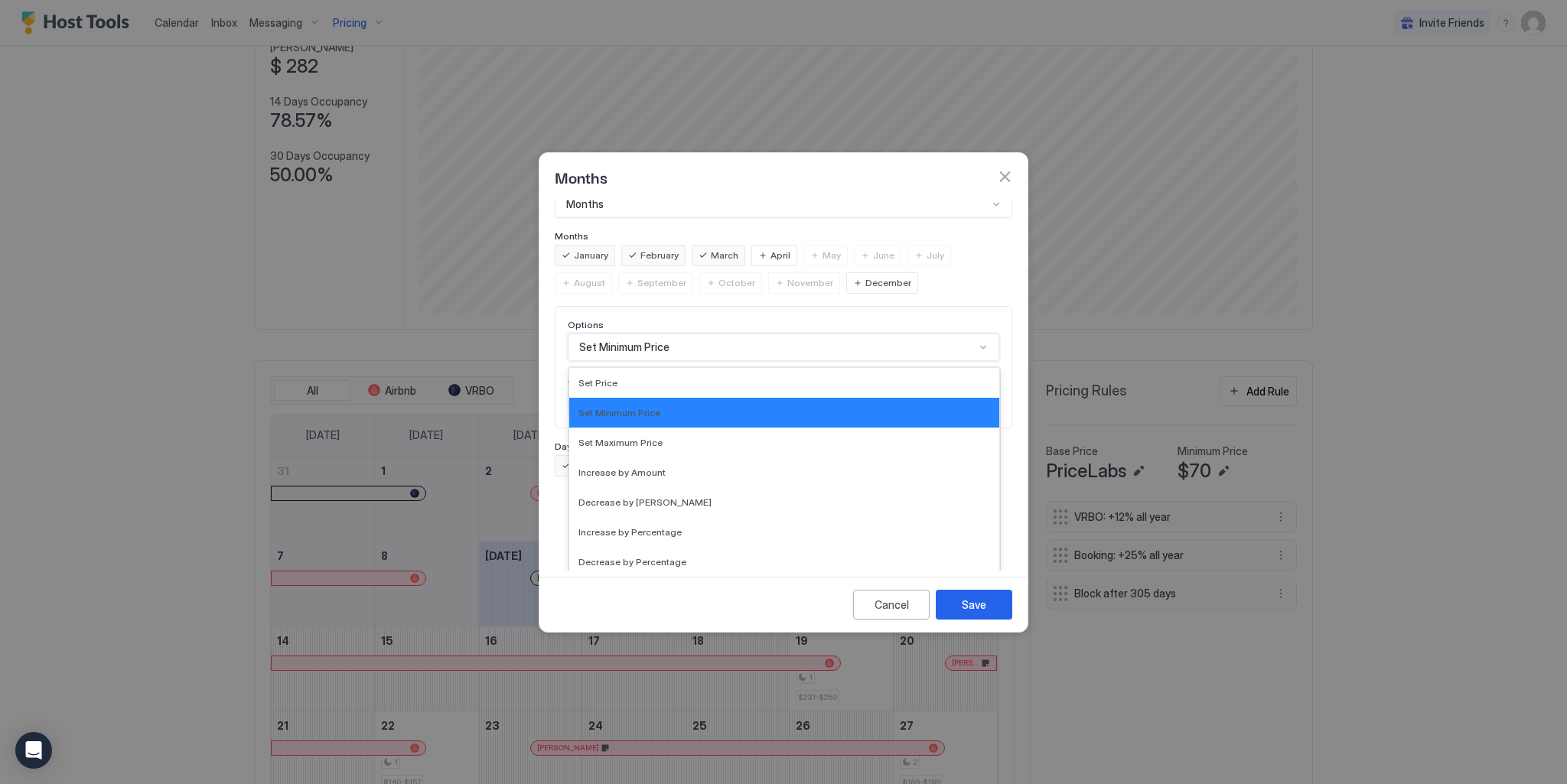
click at [654, 361] on div "17 results available. Use Up and Down to choose options, press Enter to select …" at bounding box center [783, 346] width 431 height 27
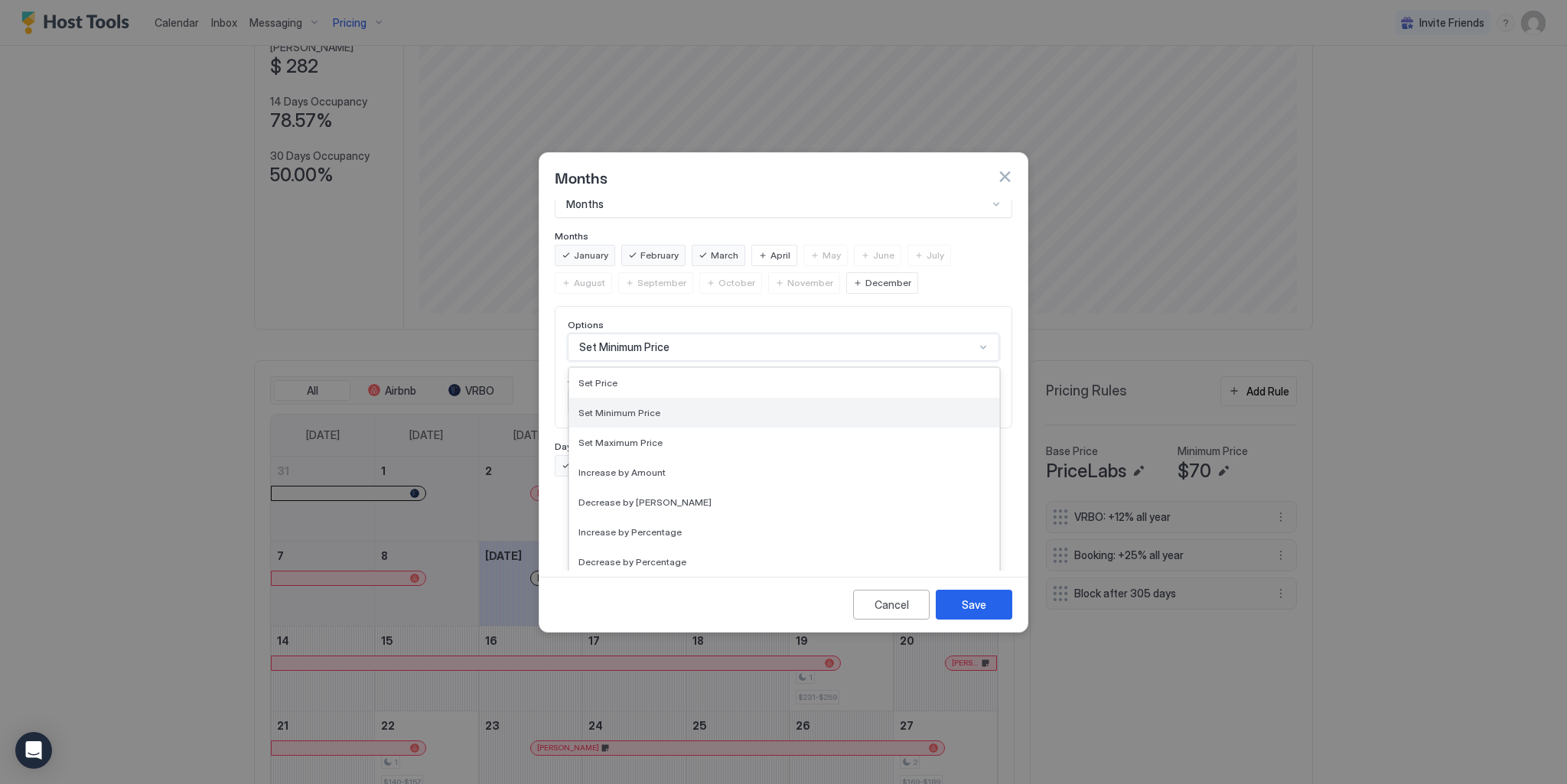
click at [650, 407] on span "Set Minimum Price" at bounding box center [619, 412] width 82 height 11
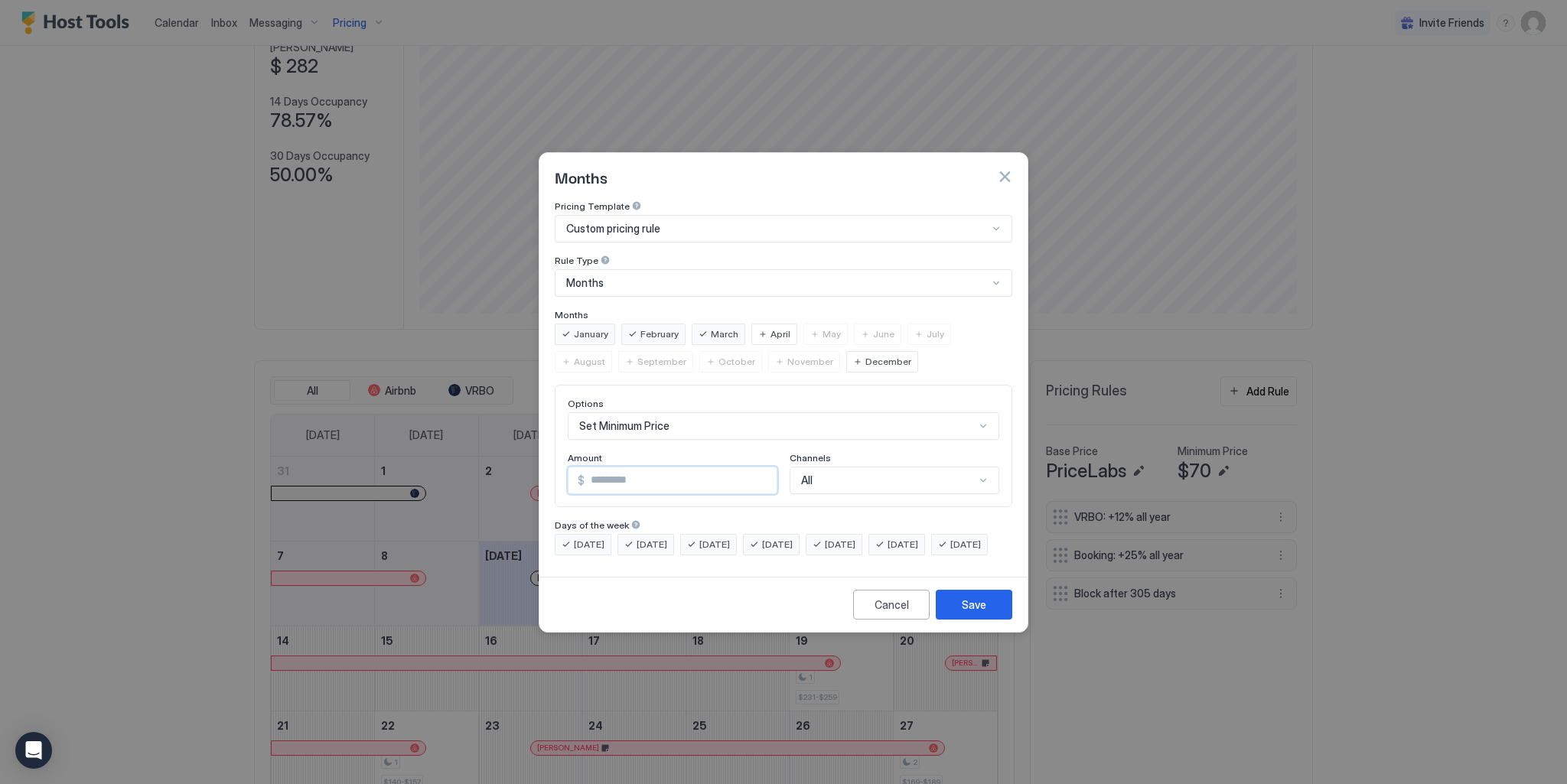
click at [625, 468] on input "***" at bounding box center [680, 481] width 192 height 26
click at [831, 467] on div "All" at bounding box center [894, 480] width 209 height 27
click at [846, 431] on div "Options Set Minimum Price Amount $ *** Channels 4 results available. Use Up and…" at bounding box center [783, 446] width 431 height 97
click at [688, 415] on div "Set Minimum Price" at bounding box center [783, 425] width 431 height 27
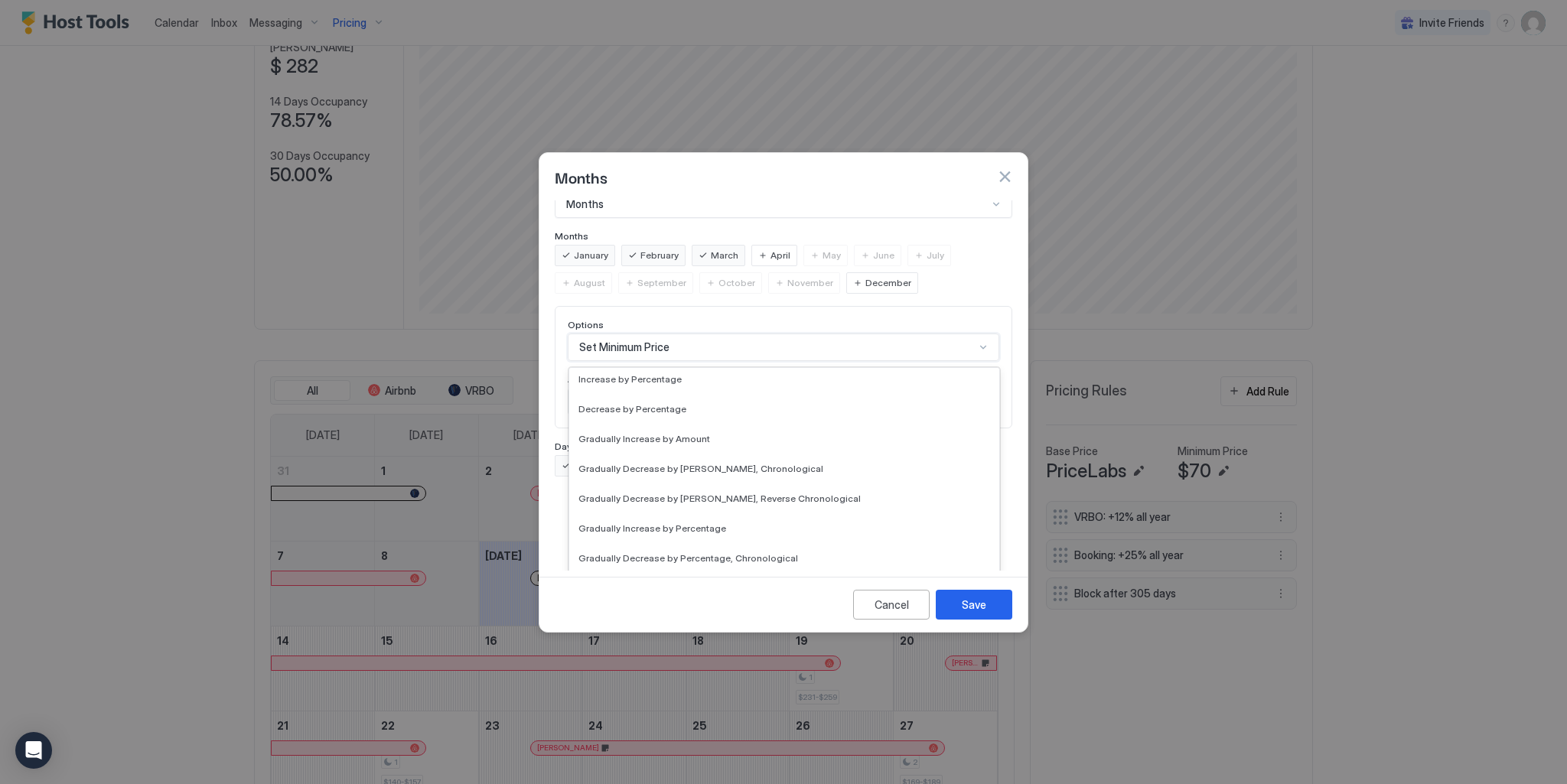
scroll to position [278, 0]
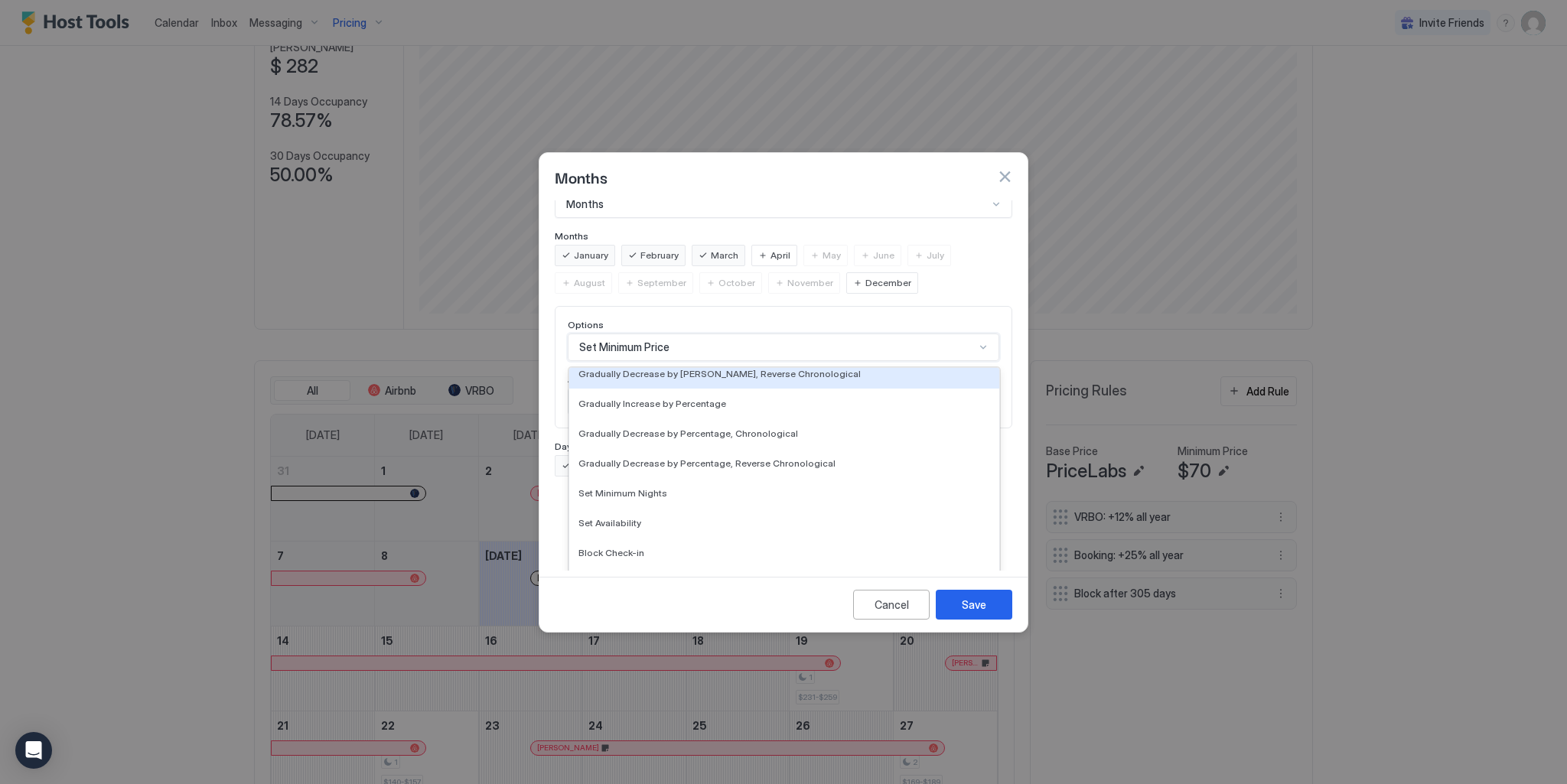
click at [630, 214] on div "Pricing Template Custom pricing rule Rule Type Months Months January February M…" at bounding box center [784, 208] width 458 height 172
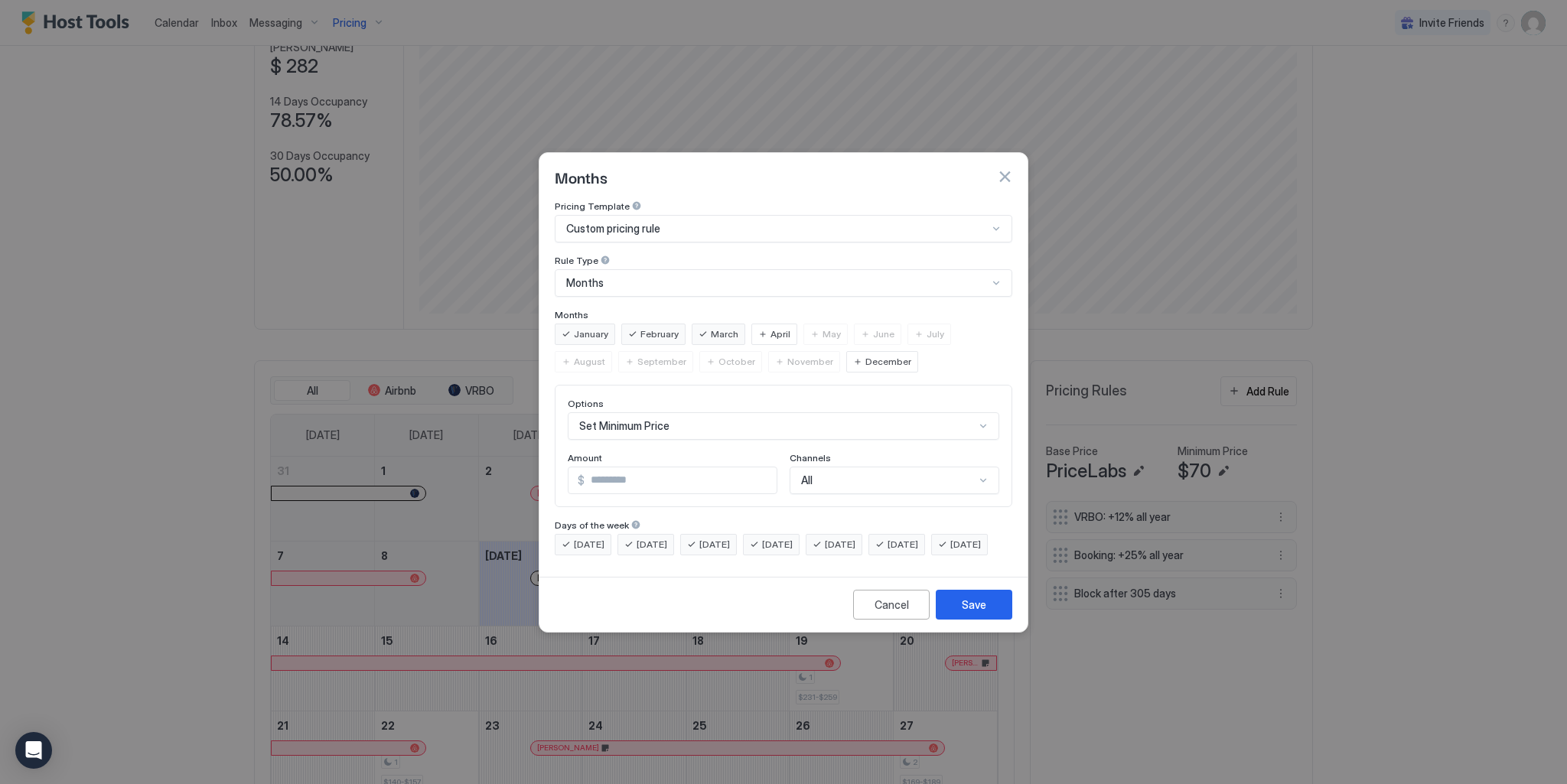
click at [639, 276] on div "Months" at bounding box center [777, 283] width 422 height 14
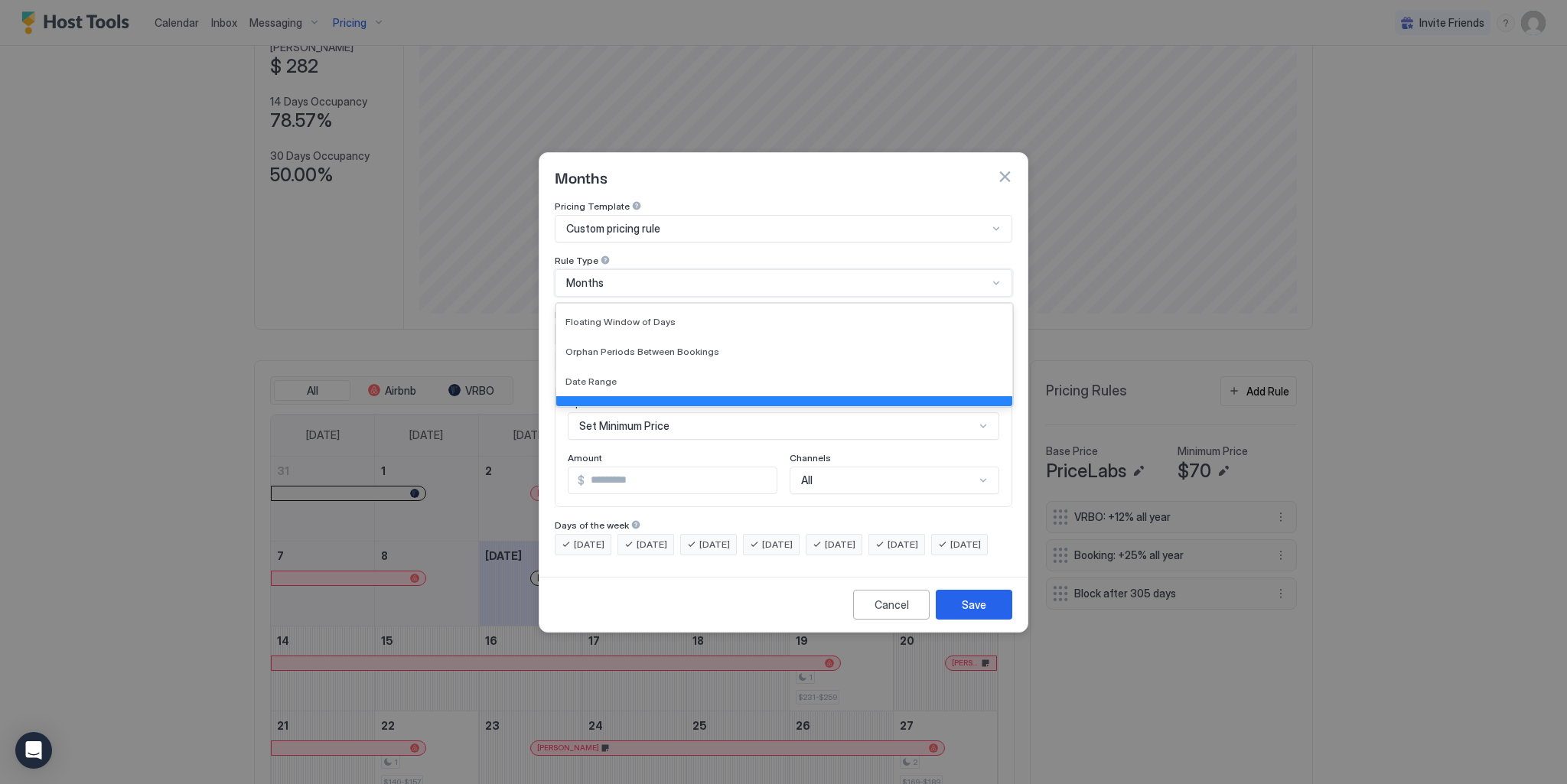
scroll to position [24, 0]
click at [597, 369] on div "Date Range" at bounding box center [784, 384] width 457 height 30
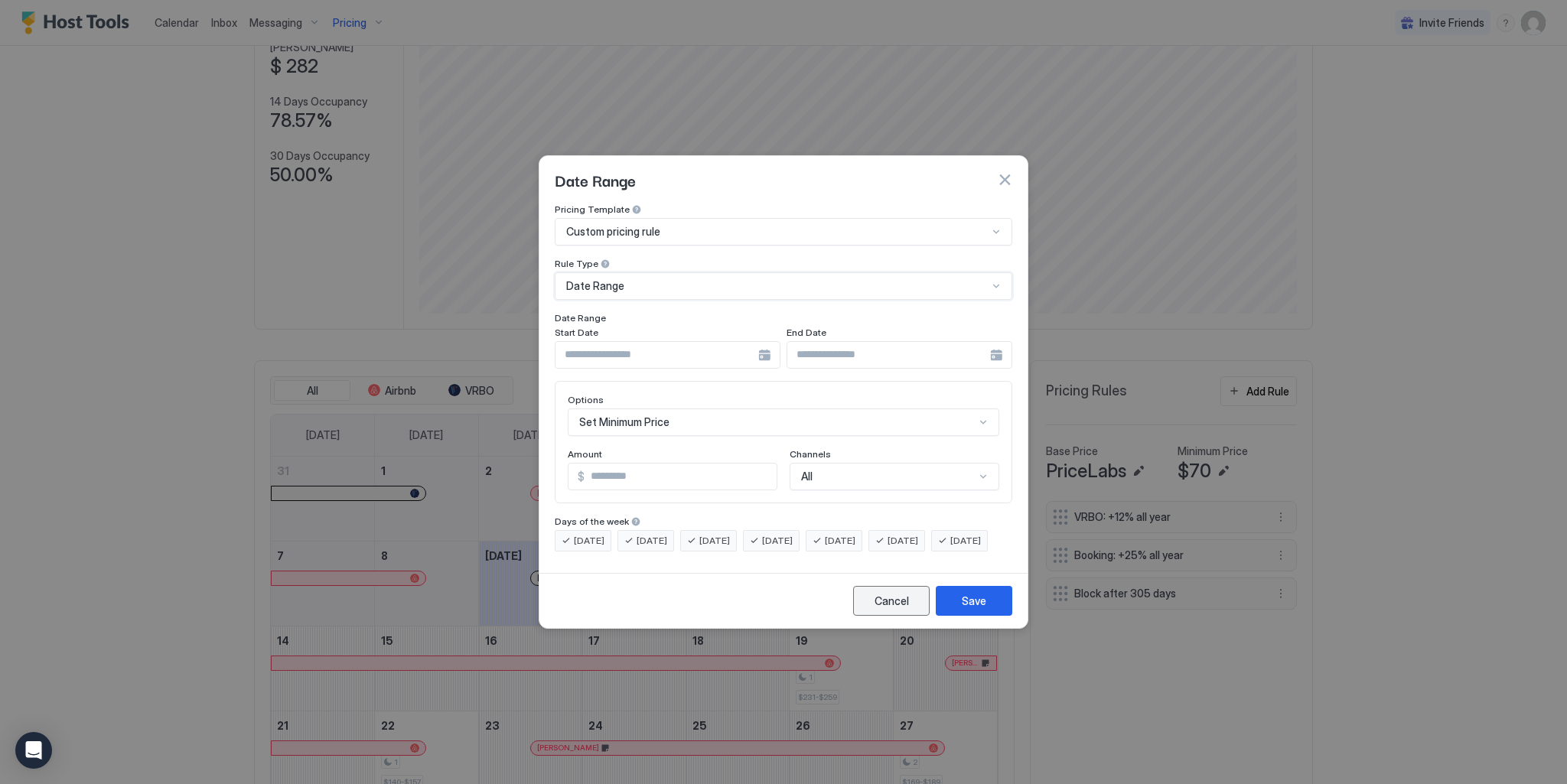
click at [881, 608] on div "Cancel" at bounding box center [892, 600] width 35 height 16
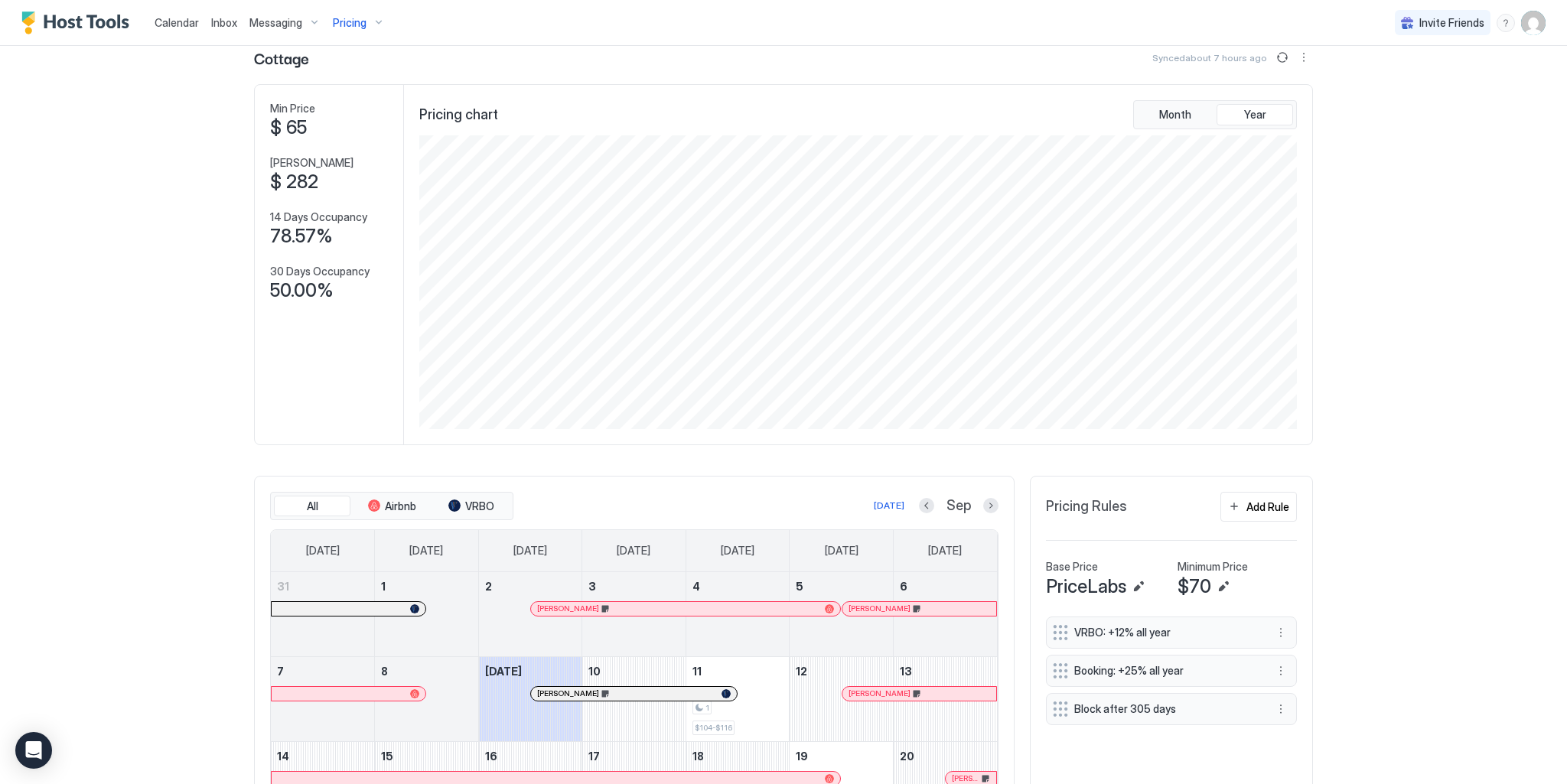
scroll to position [0, 0]
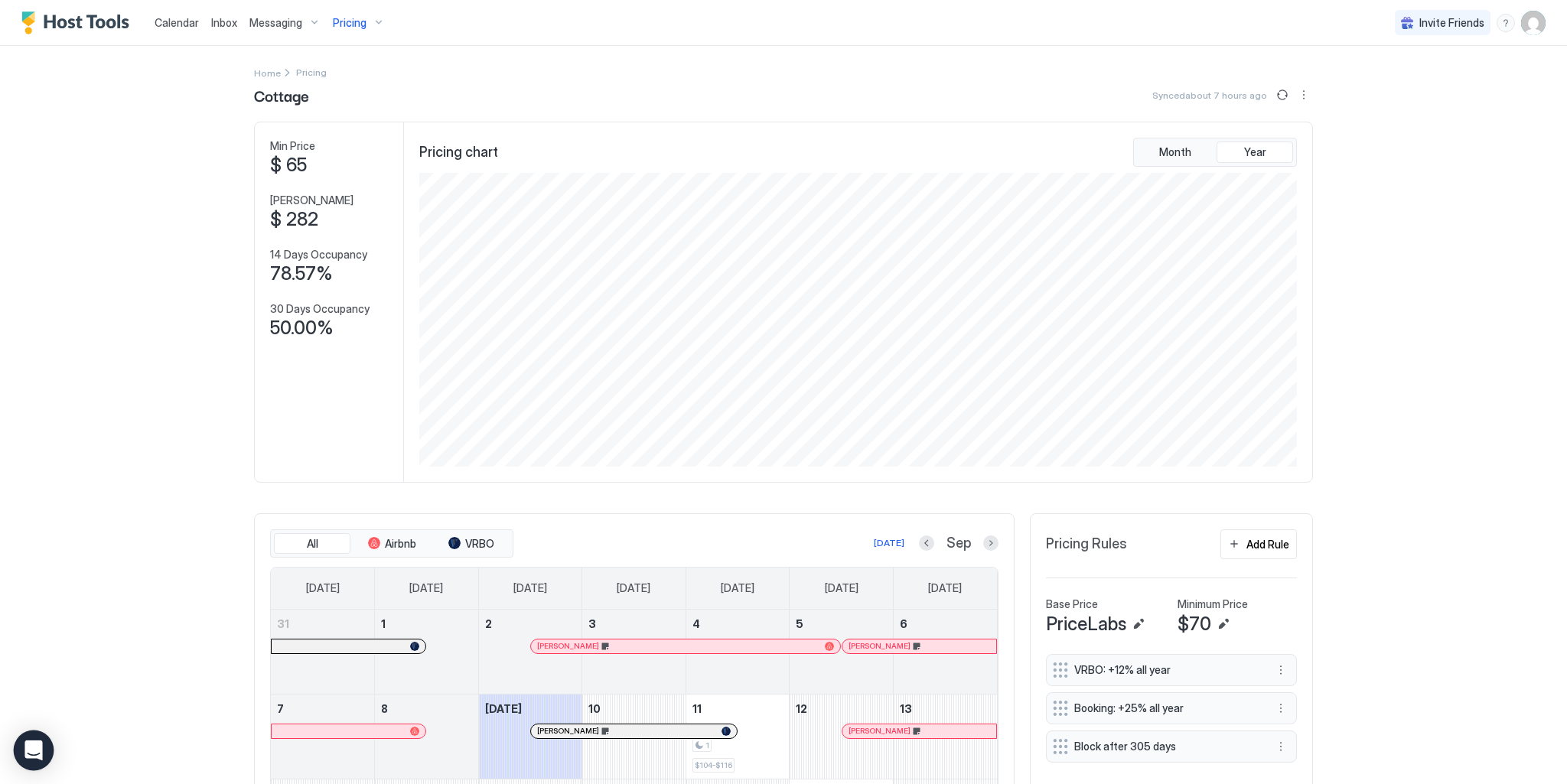
click at [39, 754] on icon "Open Intercom Messenger" at bounding box center [33, 750] width 18 height 20
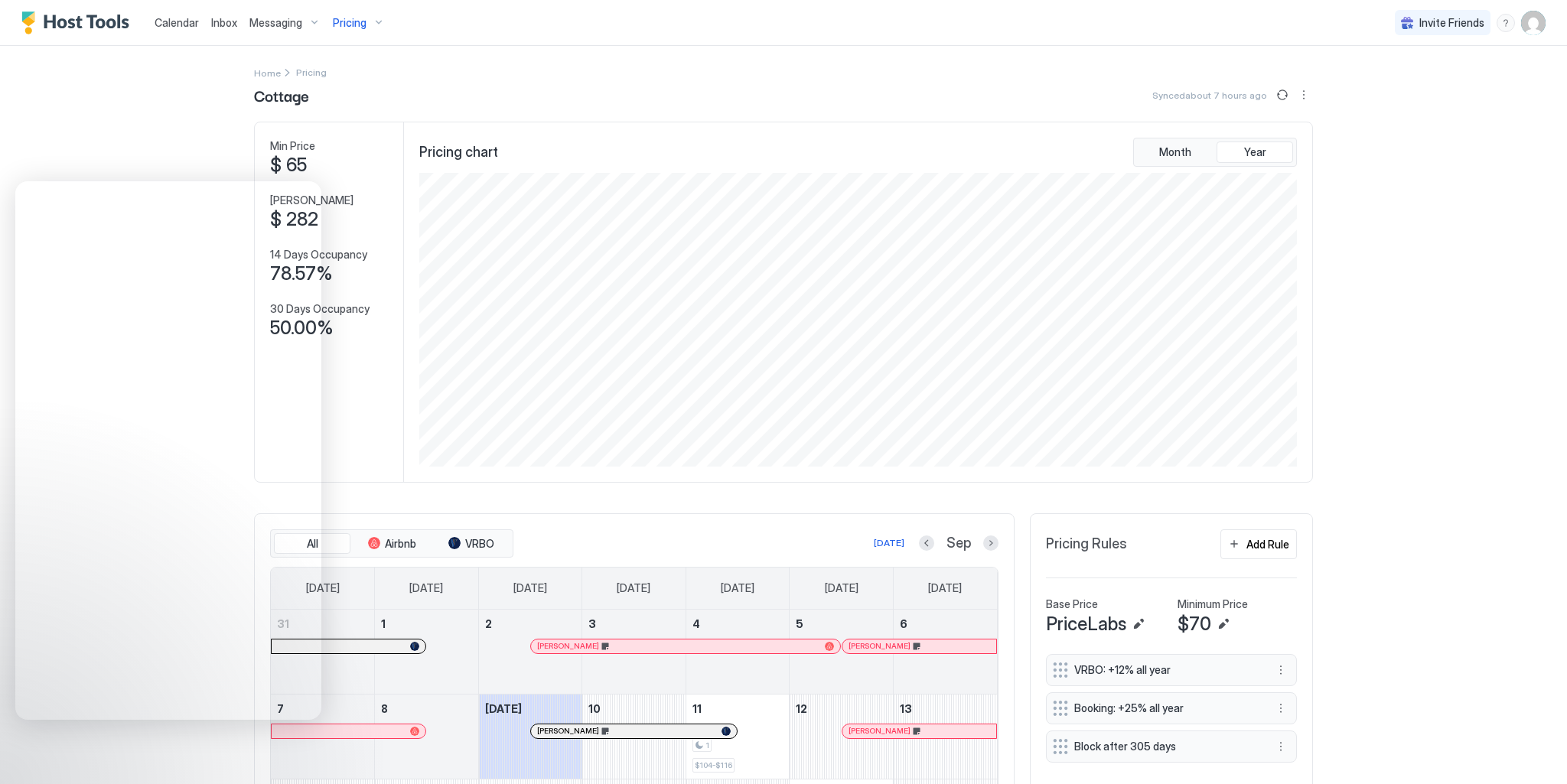
drag, startPoint x: 1497, startPoint y: 26, endPoint x: 1490, endPoint y: 55, distance: 29.8
click at [1497, 26] on div "menu" at bounding box center [1506, 23] width 19 height 19
click at [1367, 120] on span "Contact us" at bounding box center [1360, 124] width 55 height 14
